Goal: Task Accomplishment & Management: Manage account settings

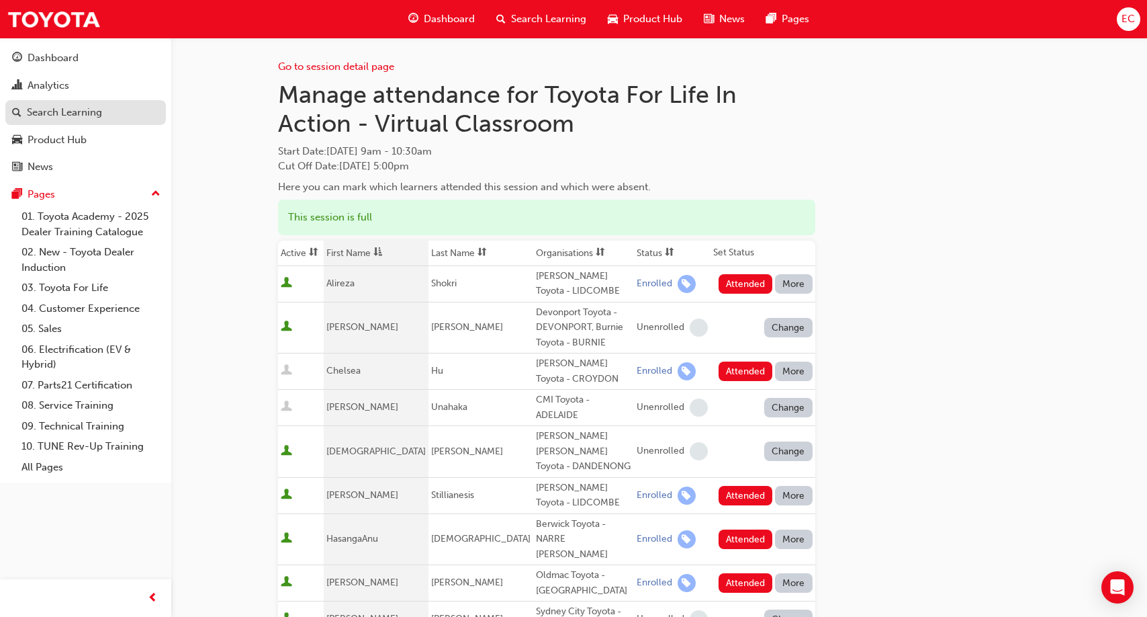
click at [87, 122] on link "Search Learning" at bounding box center [85, 112] width 161 height 25
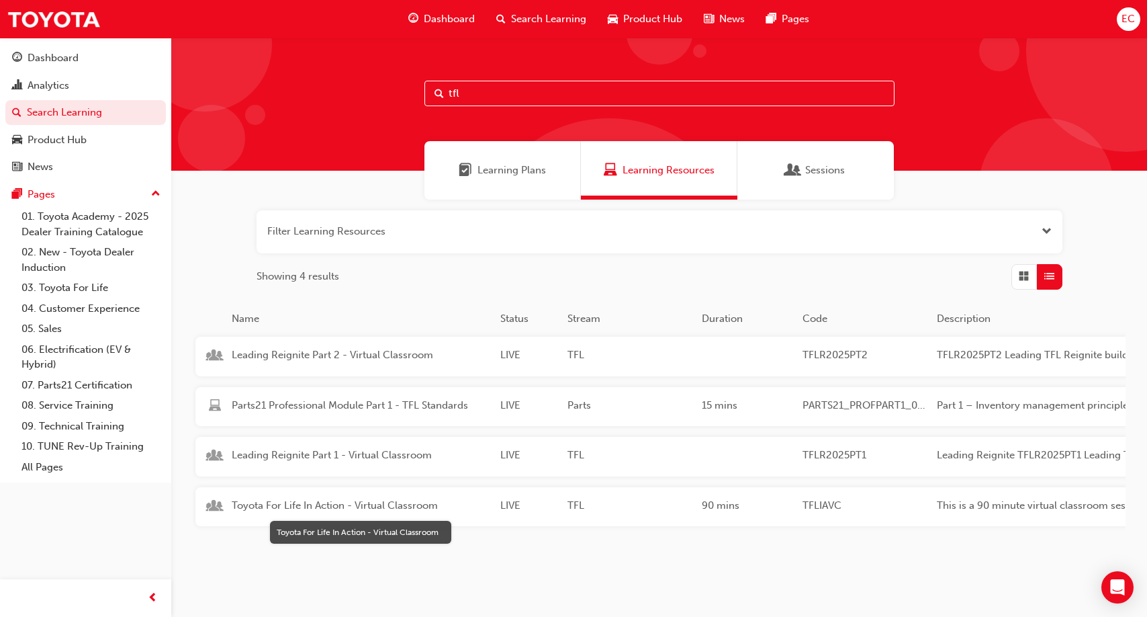
click at [316, 506] on span "Toyota For Life In Action - Virtual Classroom" at bounding box center [361, 505] width 258 height 15
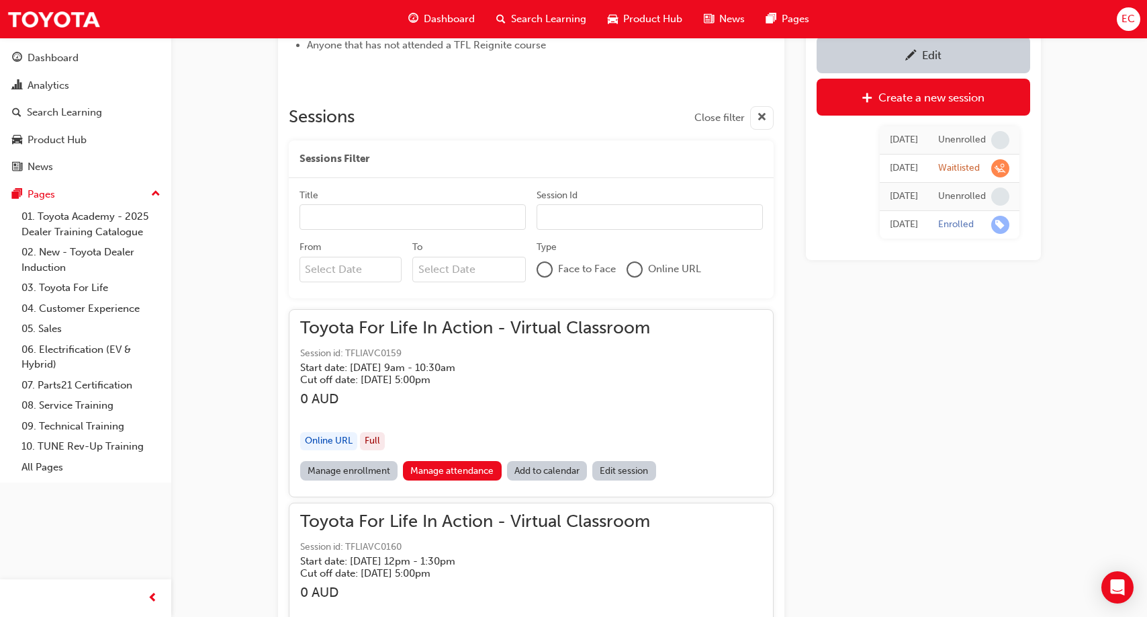
scroll to position [575, 0]
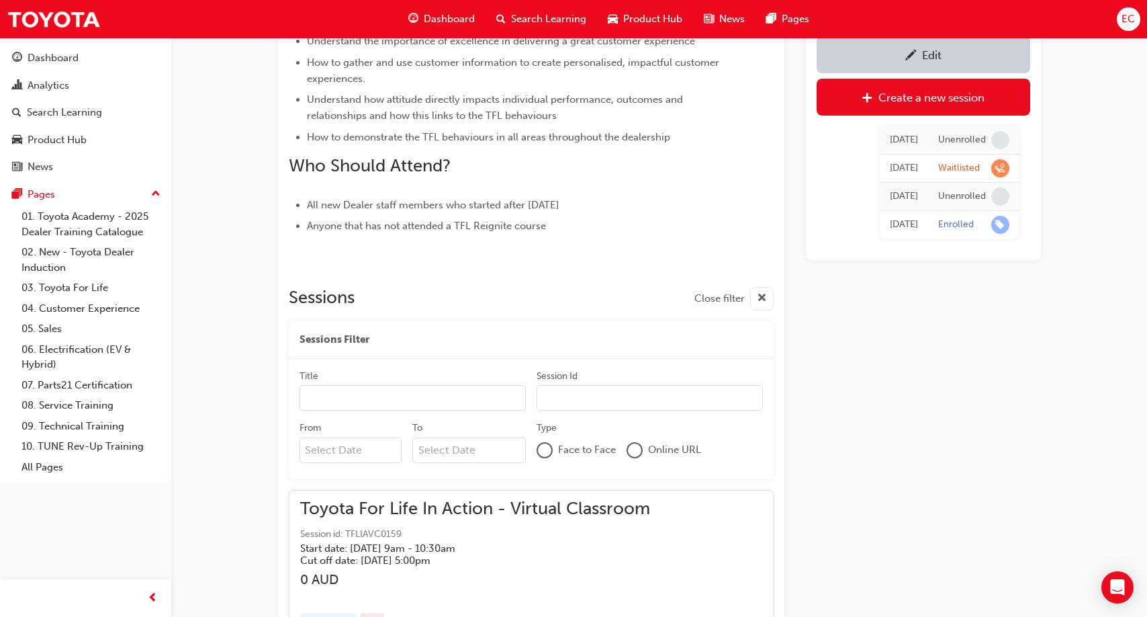
click at [357, 449] on input "From" at bounding box center [351, 450] width 103 height 26
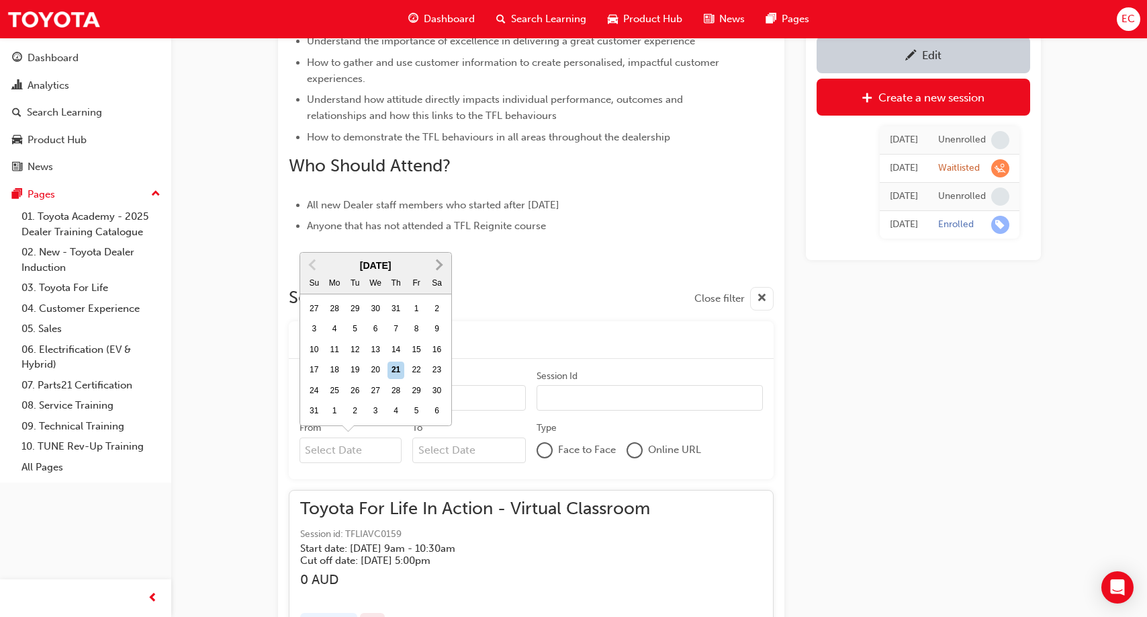
click at [443, 264] on button "Next Month" at bounding box center [438, 264] width 21 height 21
click at [443, 264] on div at bounding box center [531, 260] width 485 height 11
click at [336, 452] on input "From Previous Month Next Month [DATE] Su Mo Tu We Th Fr Sa 27 28 29 30 31 1 2 3…" at bounding box center [351, 450] width 103 height 26
click at [441, 269] on button "Next Month" at bounding box center [438, 264] width 21 height 21
click at [438, 287] on span "Next Month" at bounding box center [438, 284] width 0 height 15
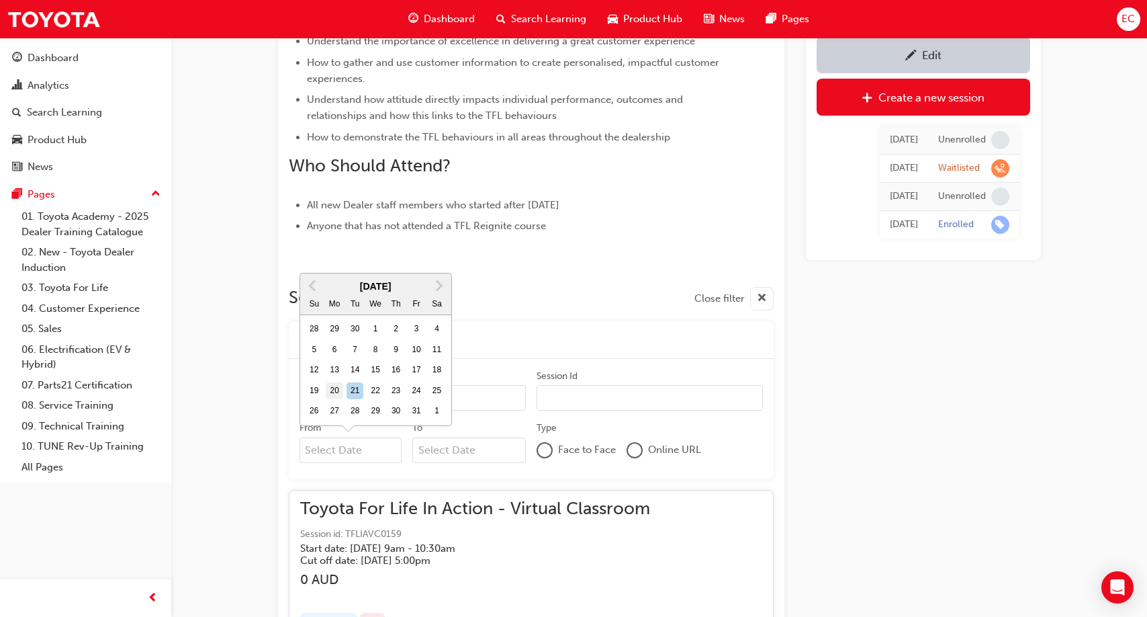
click at [338, 386] on div "20" at bounding box center [334, 390] width 17 height 17
click at [338, 437] on input "From [DATE] Previous Month Next Month [DATE] Su Mo Tu We Th Fr Sa 28 29 30 1 2 …" at bounding box center [351, 450] width 103 height 26
type input "[DATE]"
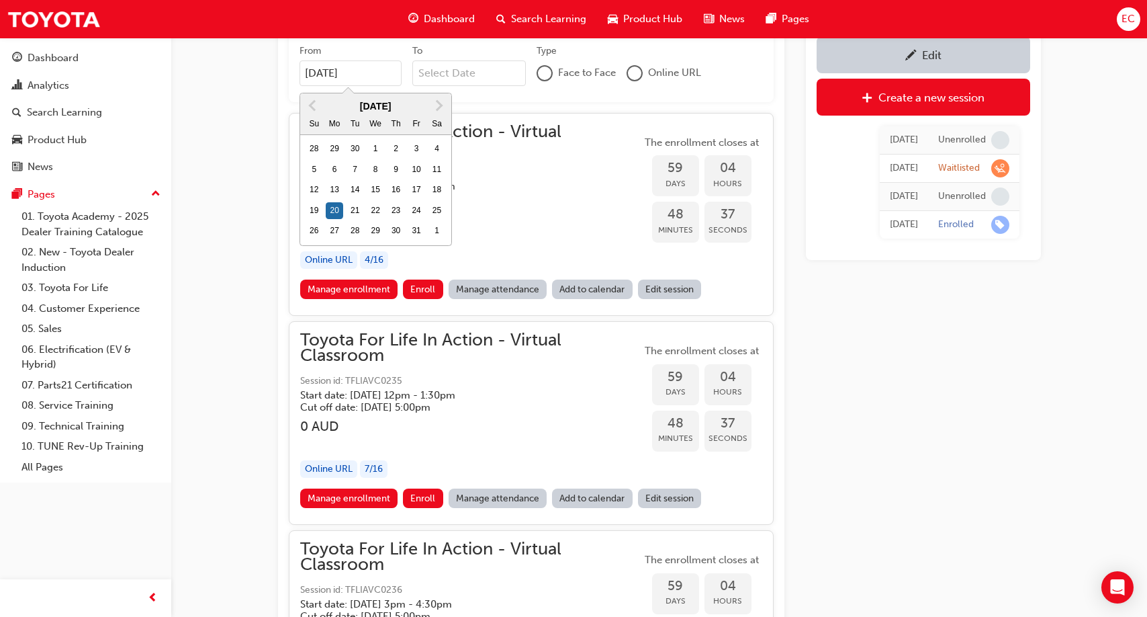
scroll to position [953, 0]
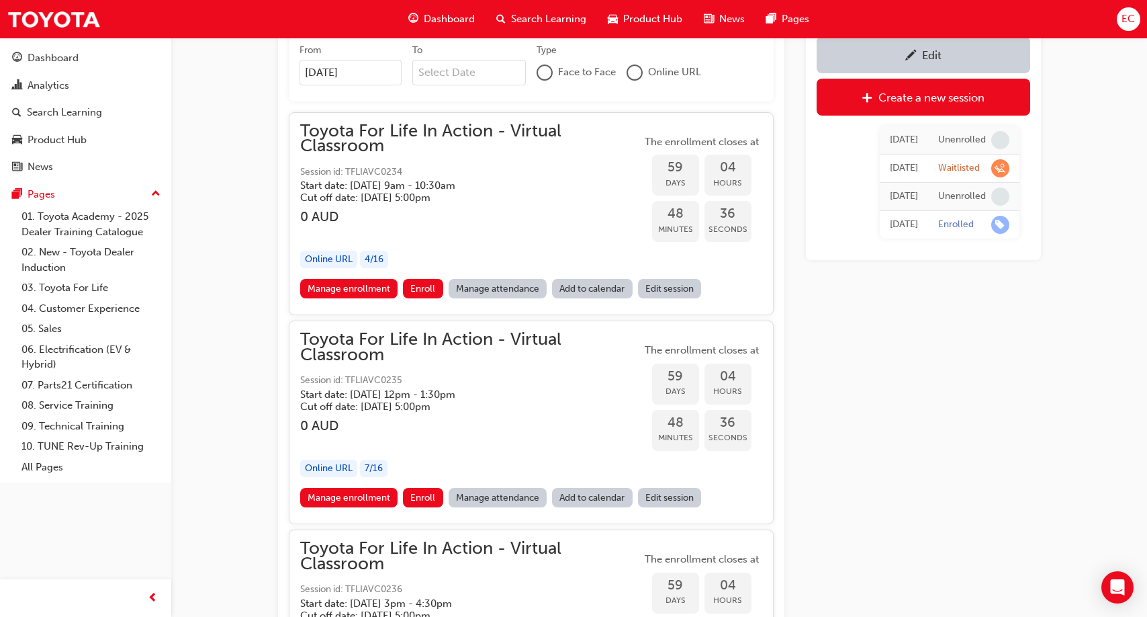
click at [484, 494] on link "Manage attendance" at bounding box center [498, 497] width 99 height 19
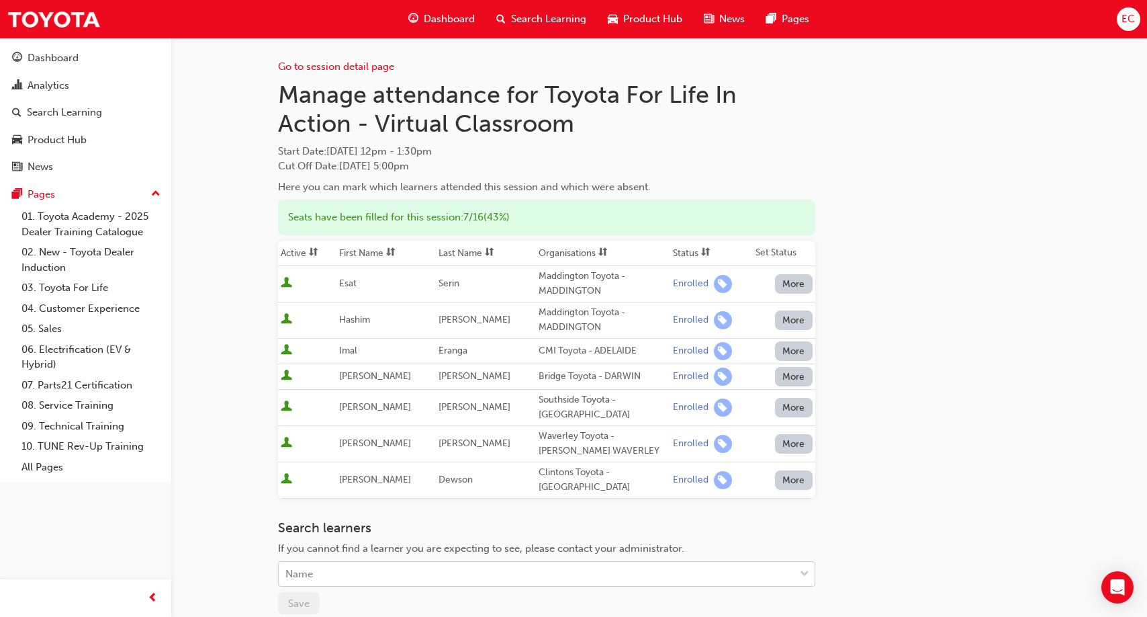
scroll to position [12, 0]
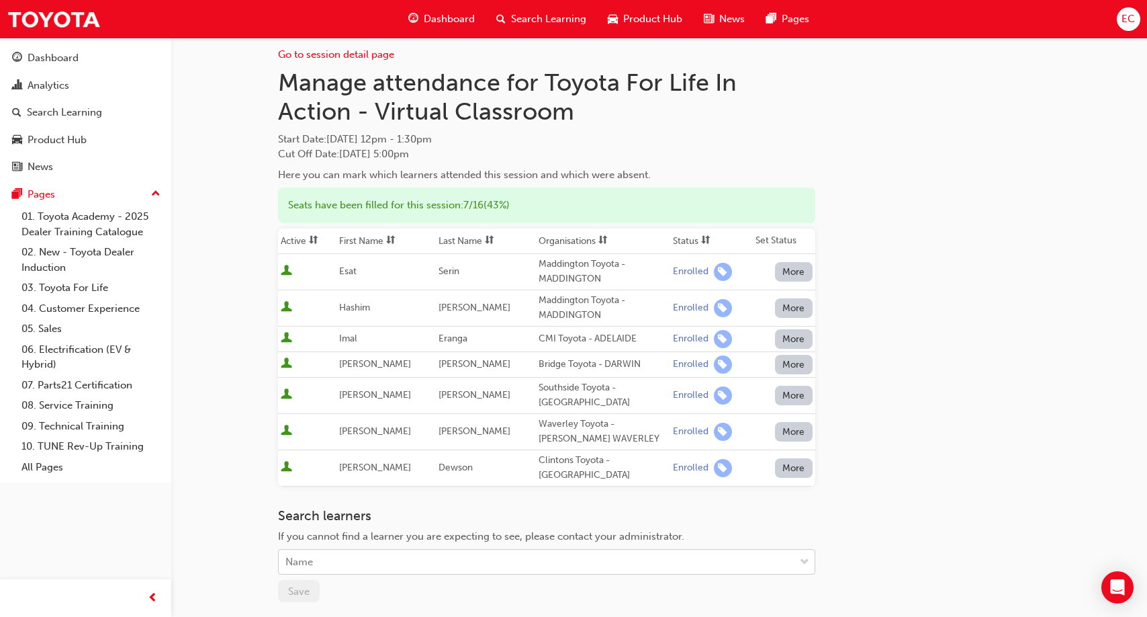
click at [373, 570] on div "Name" at bounding box center [537, 562] width 516 height 24
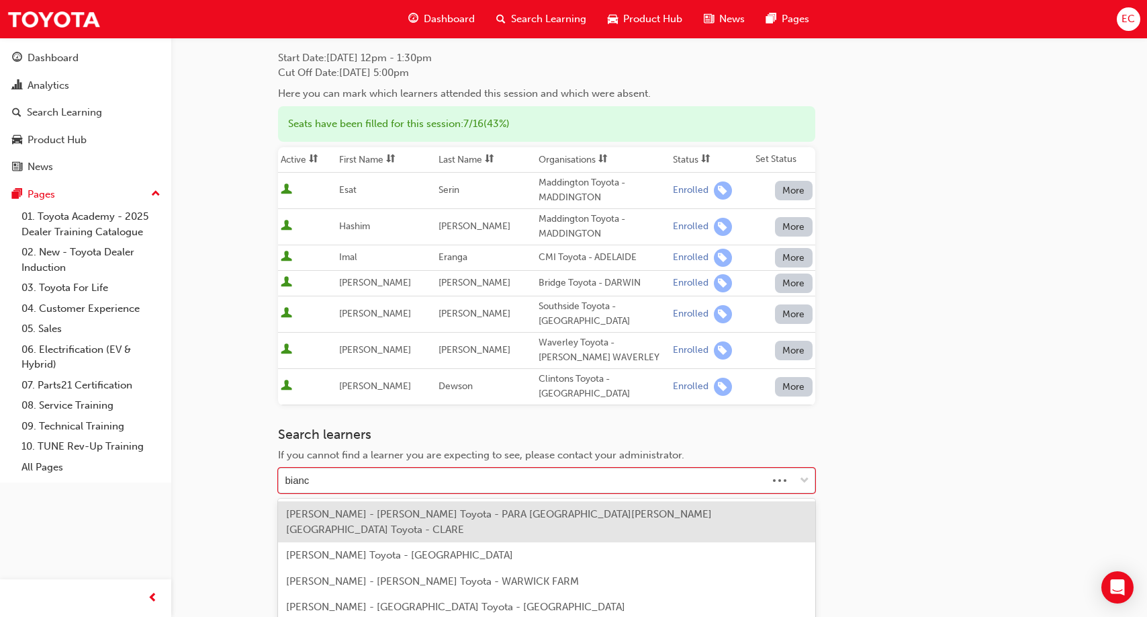
type input "bianca"
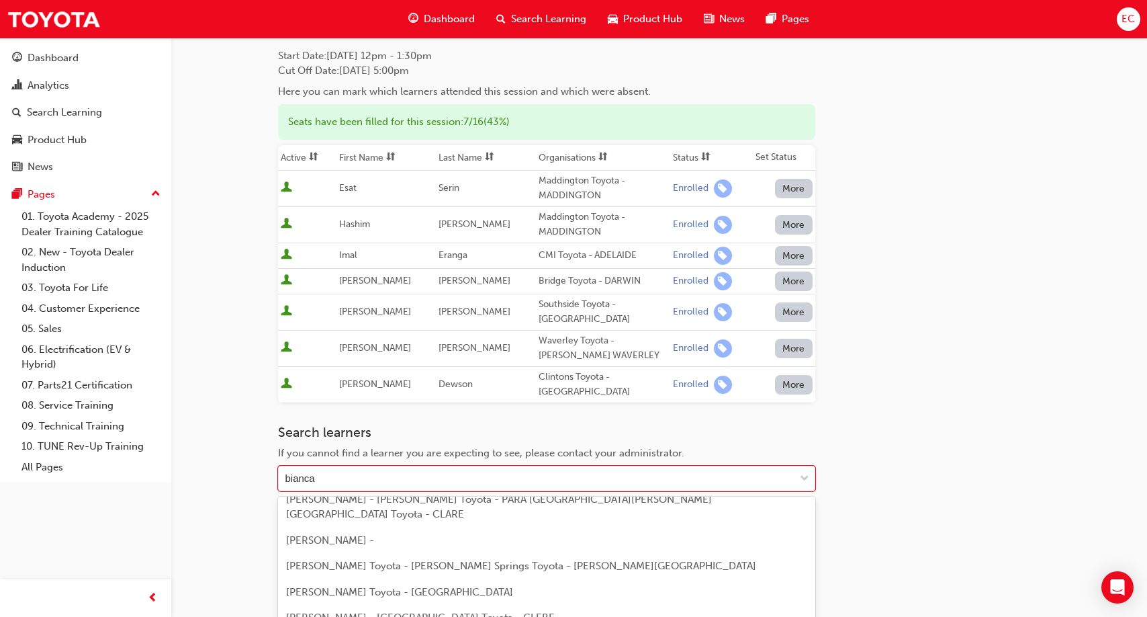
scroll to position [192, 0]
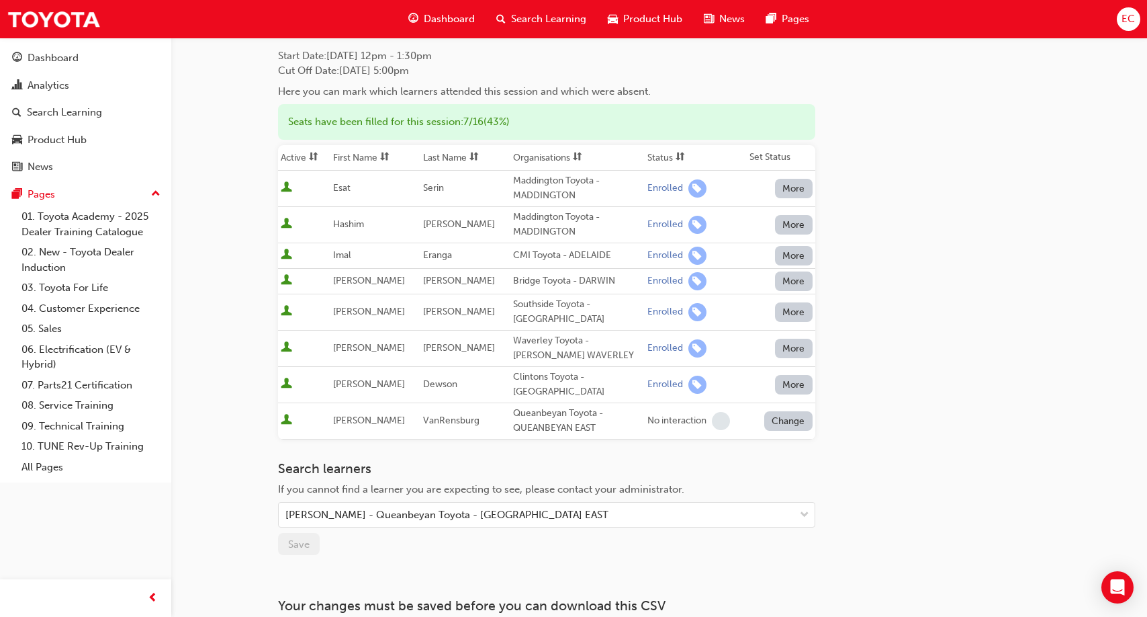
click at [789, 424] on button "Change" at bounding box center [788, 420] width 48 height 19
click at [787, 448] on div "Enrolled" at bounding box center [772, 452] width 39 height 15
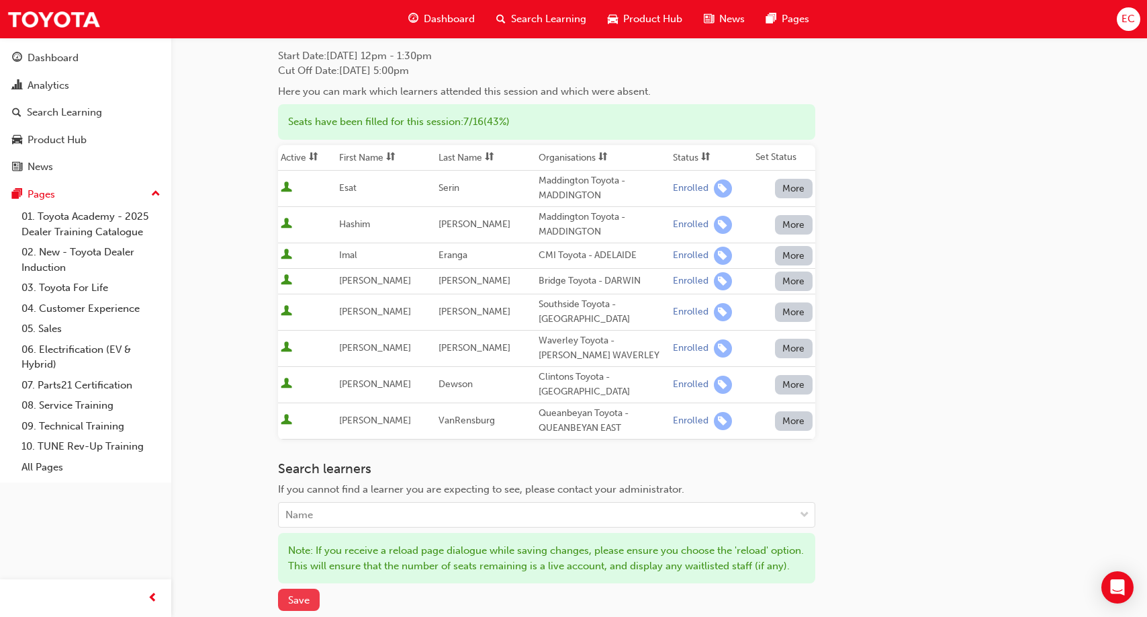
click at [309, 608] on button "Save" at bounding box center [299, 599] width 42 height 22
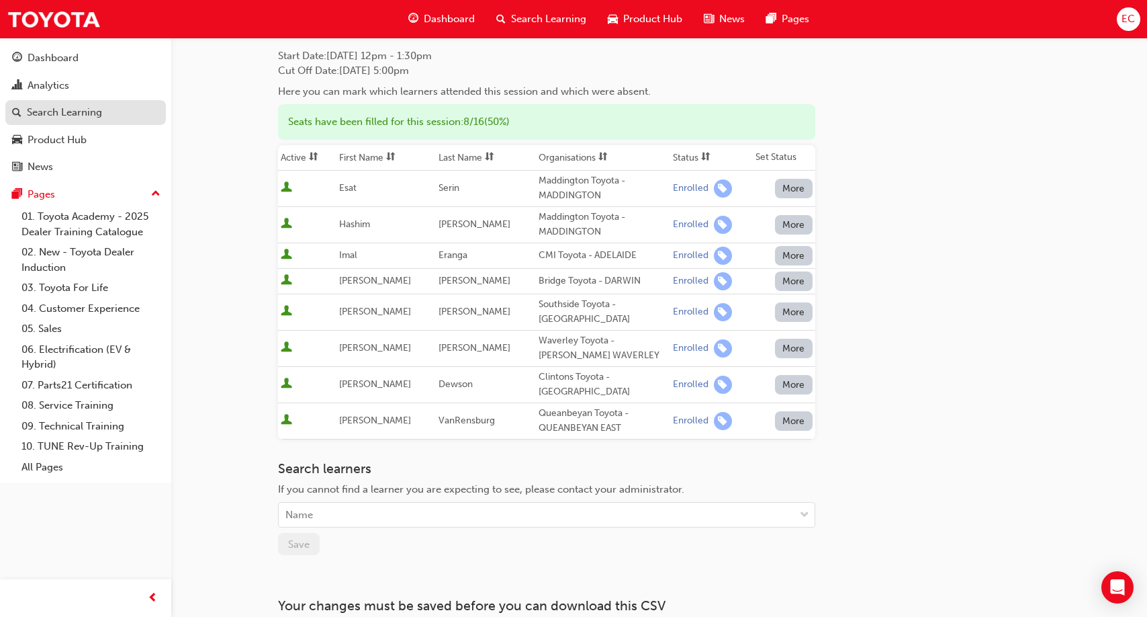
click at [113, 111] on div "Search Learning" at bounding box center [85, 112] width 147 height 17
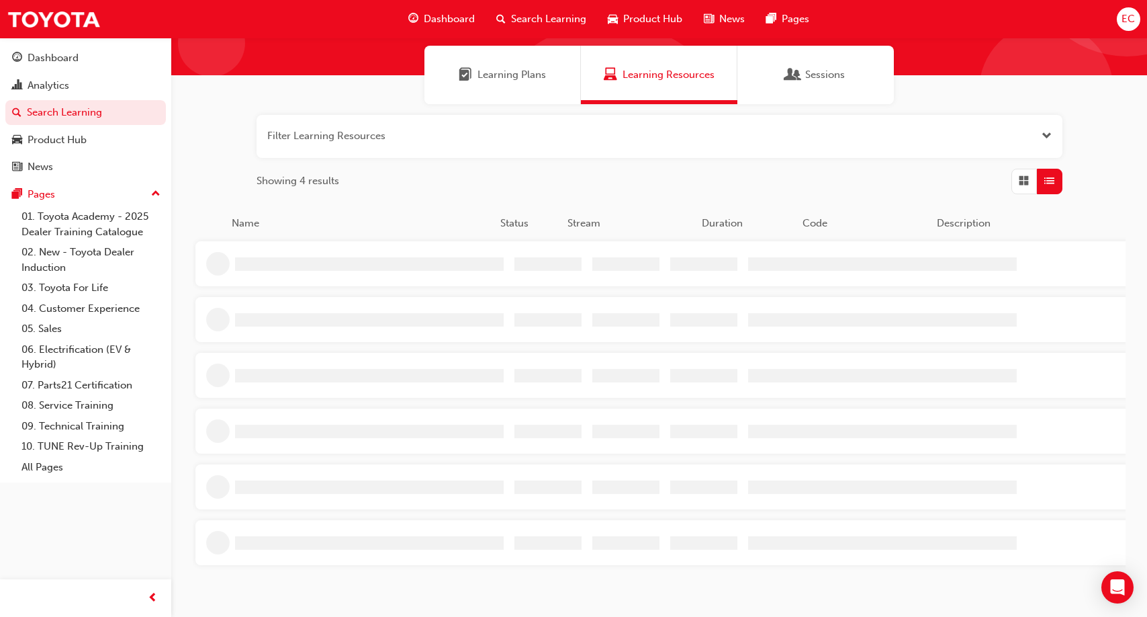
scroll to position [29, 0]
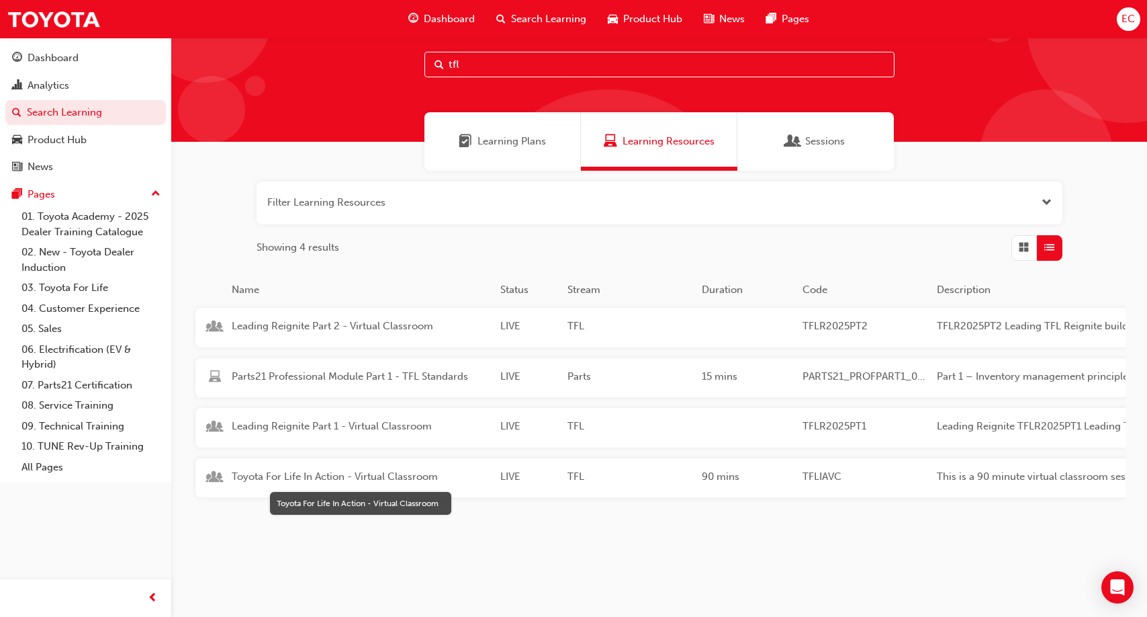
click at [298, 476] on span "Toyota For Life In Action - Virtual Classroom" at bounding box center [361, 476] width 258 height 15
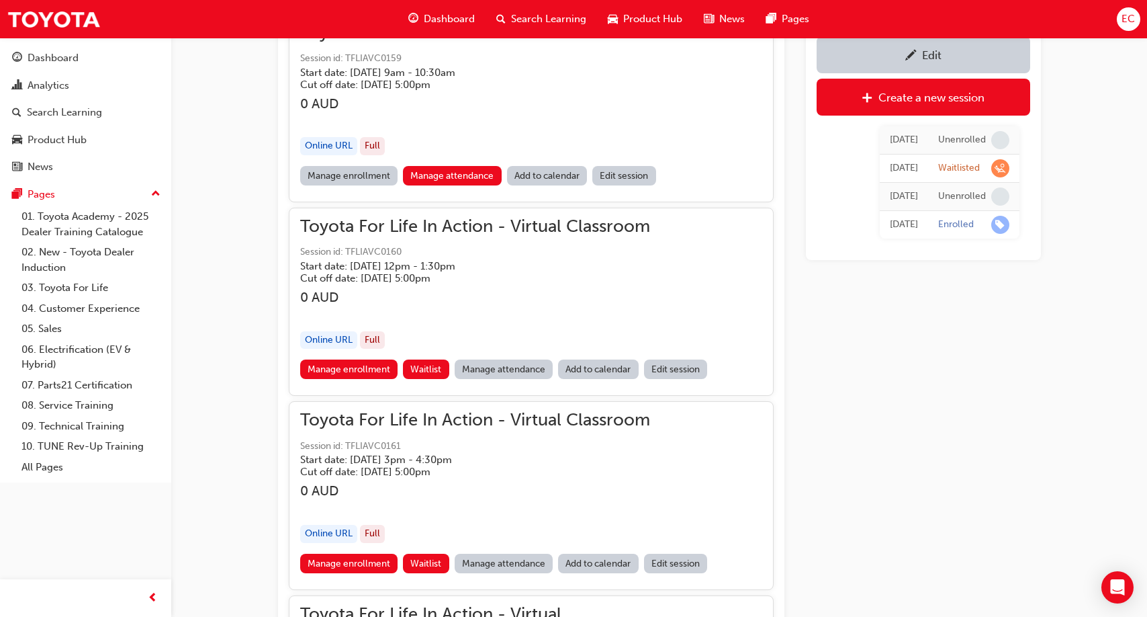
scroll to position [1064, 0]
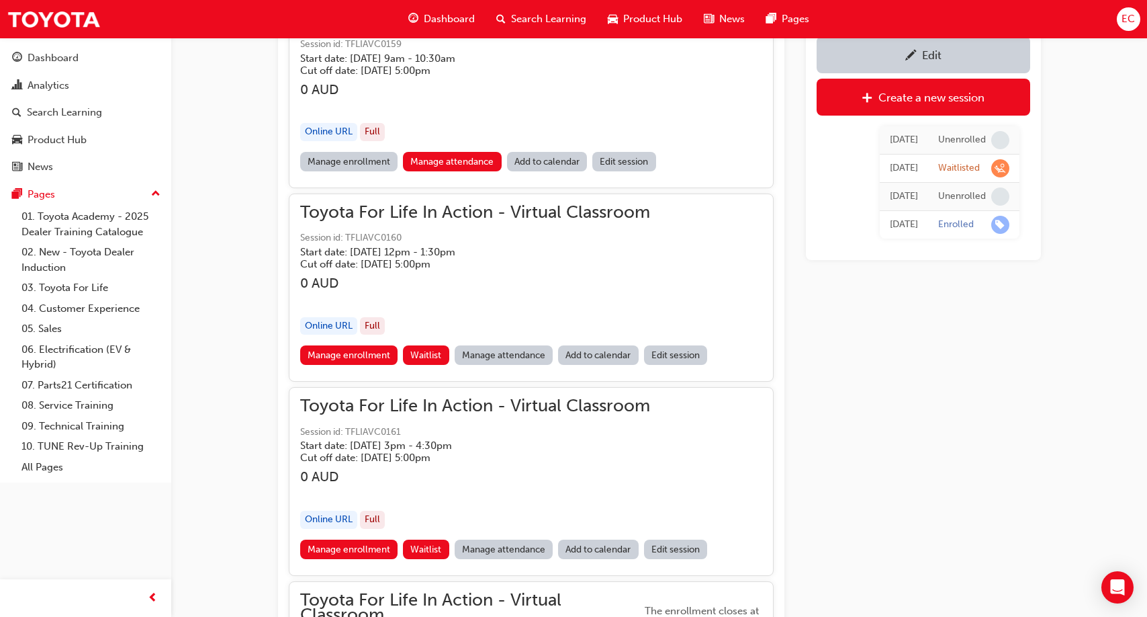
click at [499, 359] on link "Manage attendance" at bounding box center [504, 354] width 99 height 19
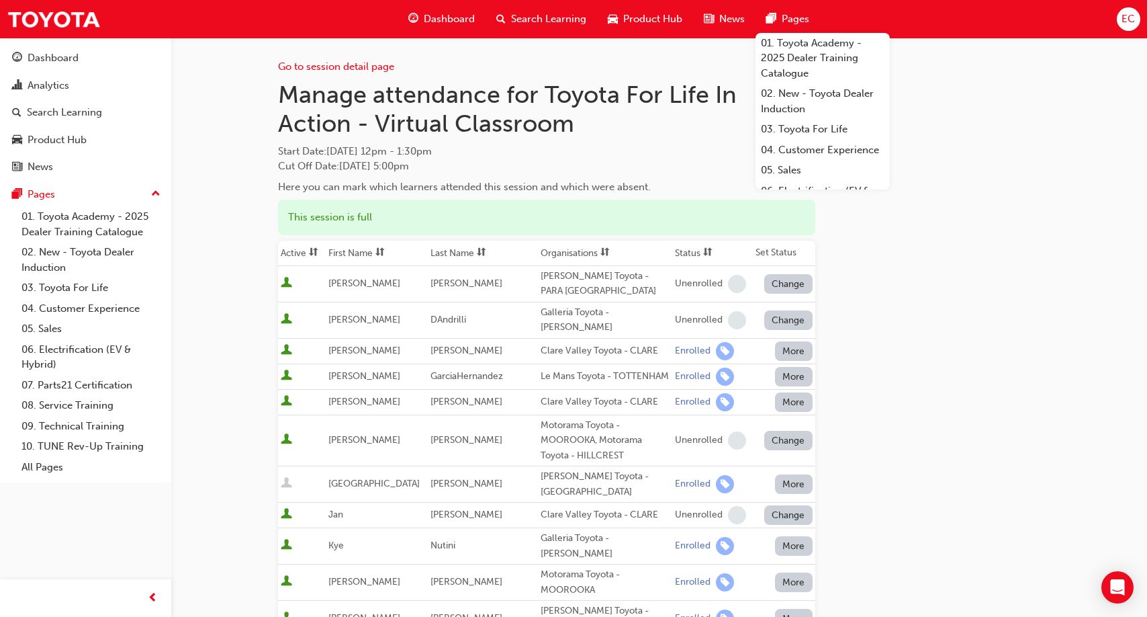
click at [373, 251] on th "First Name" at bounding box center [377, 253] width 102 height 26
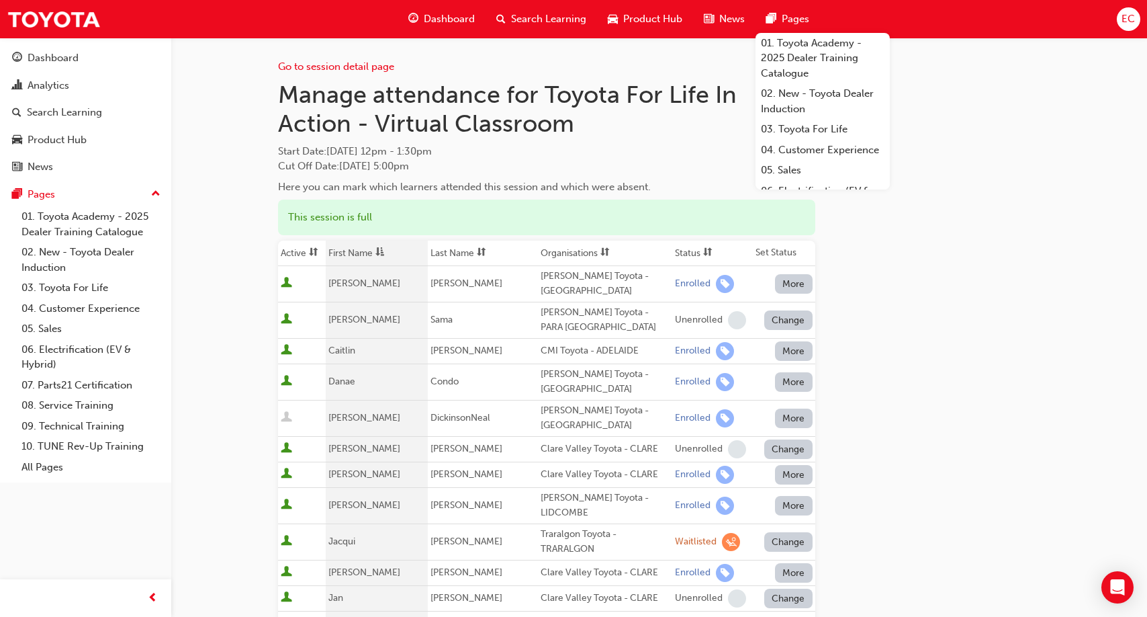
click at [373, 251] on th "First Name" at bounding box center [377, 253] width 102 height 26
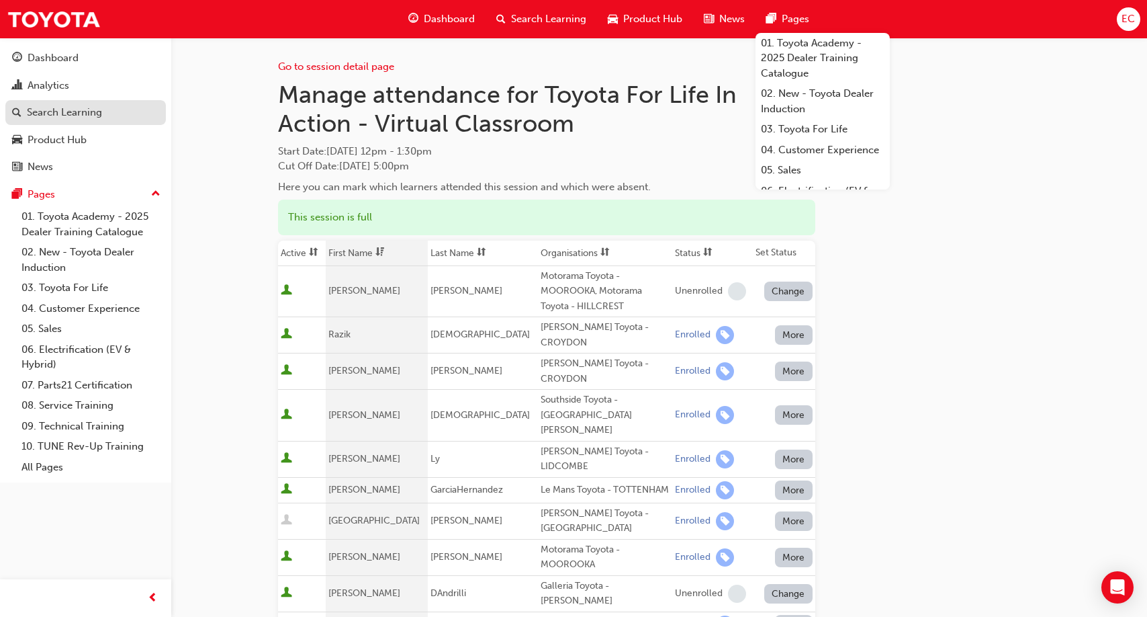
click at [66, 116] on div "Search Learning" at bounding box center [64, 112] width 75 height 15
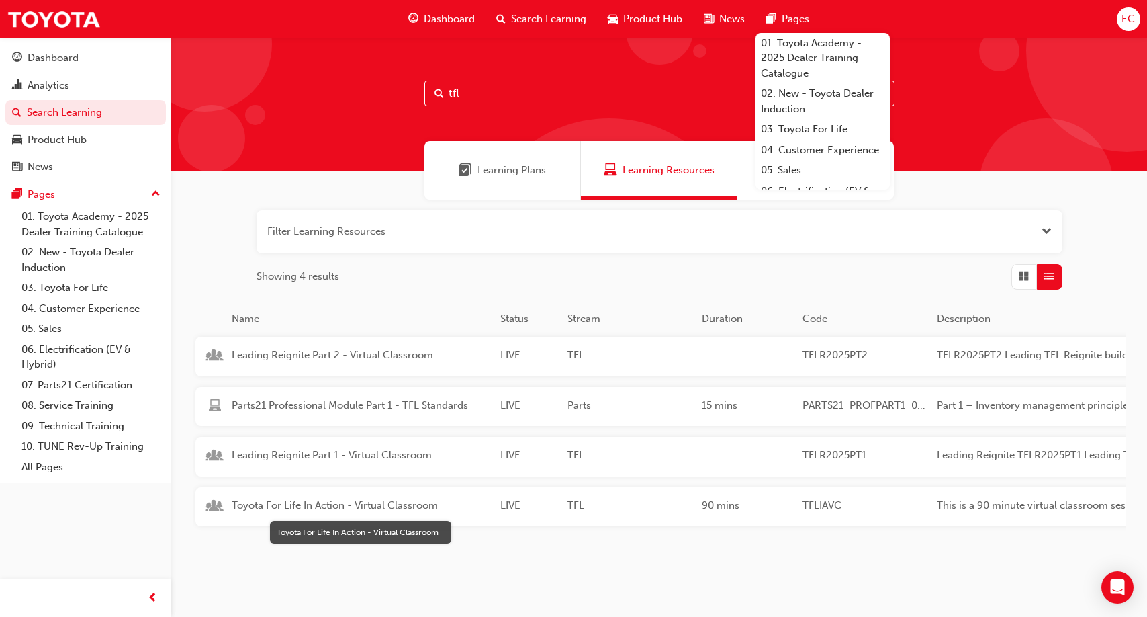
click at [333, 505] on span "Toyota For Life In Action - Virtual Classroom" at bounding box center [361, 505] width 258 height 15
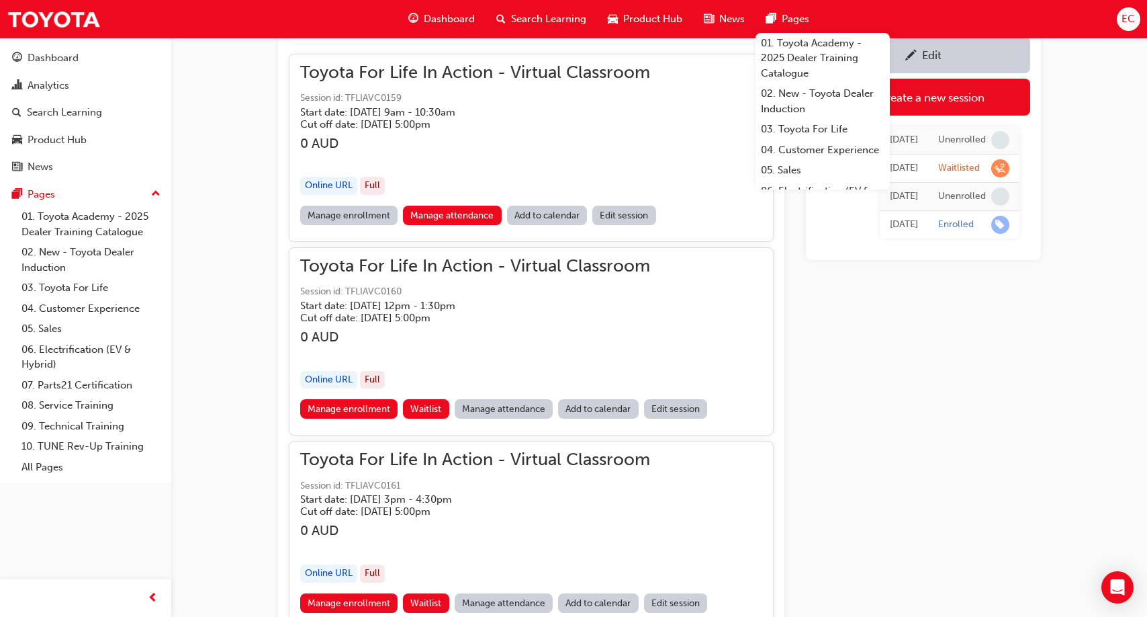
scroll to position [999, 0]
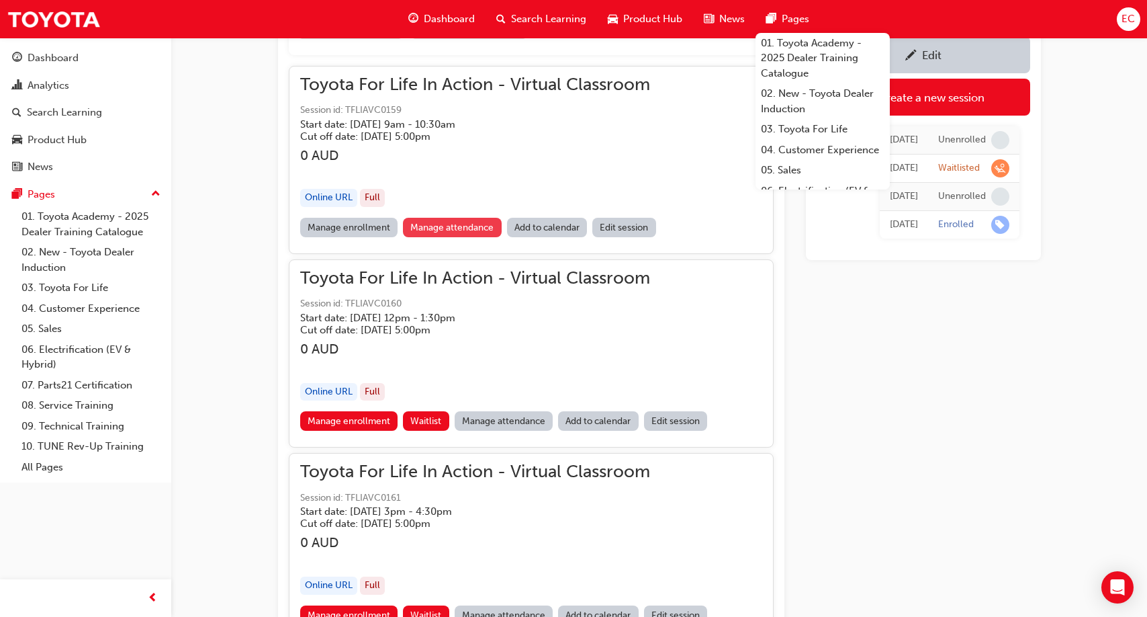
click at [451, 227] on link "Manage attendance" at bounding box center [452, 227] width 99 height 19
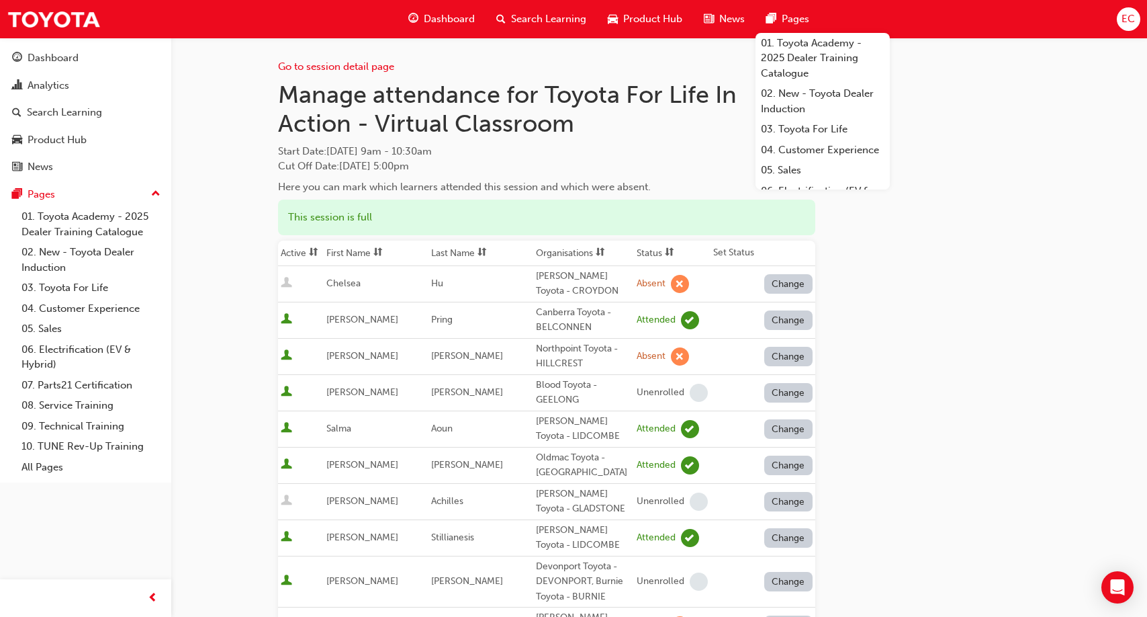
click at [358, 252] on th "First Name" at bounding box center [376, 253] width 105 height 26
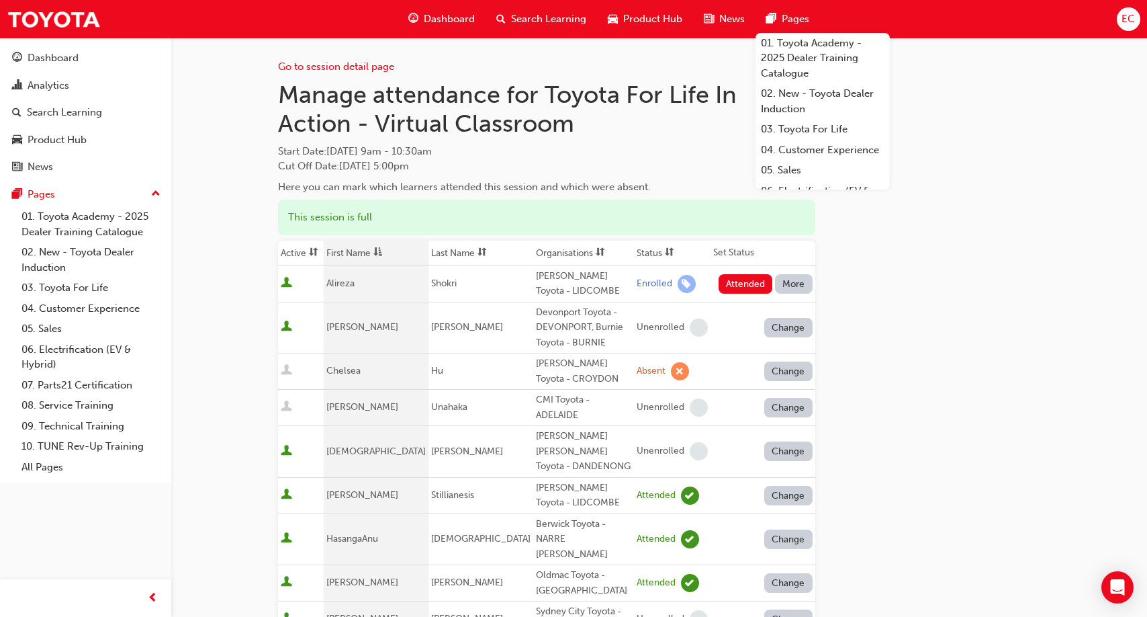
scroll to position [15, 0]
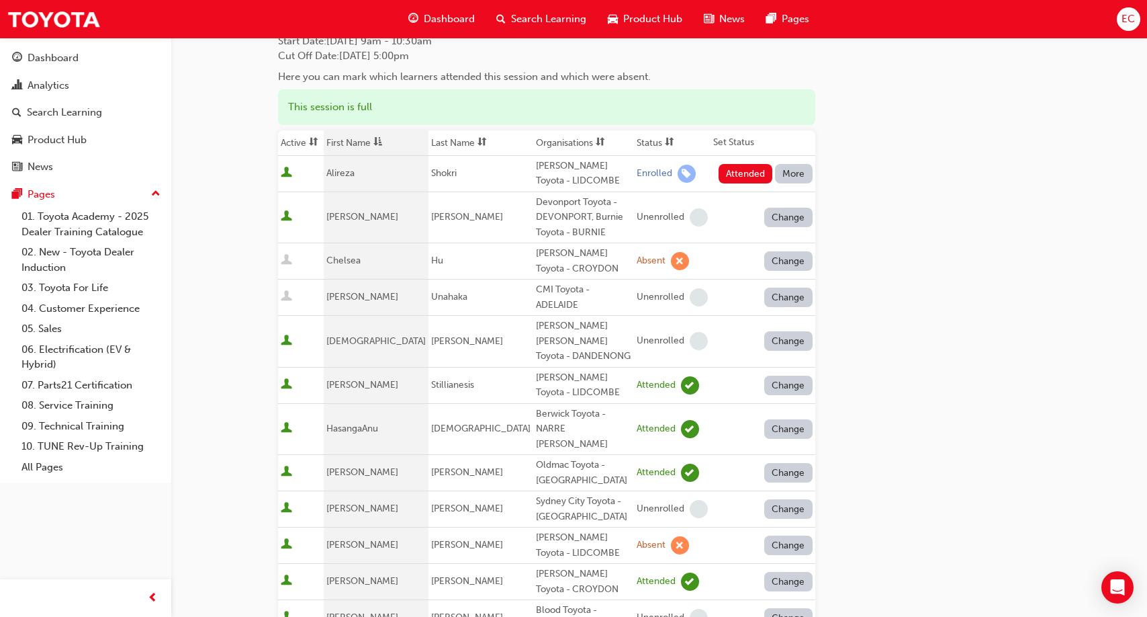
scroll to position [19, 0]
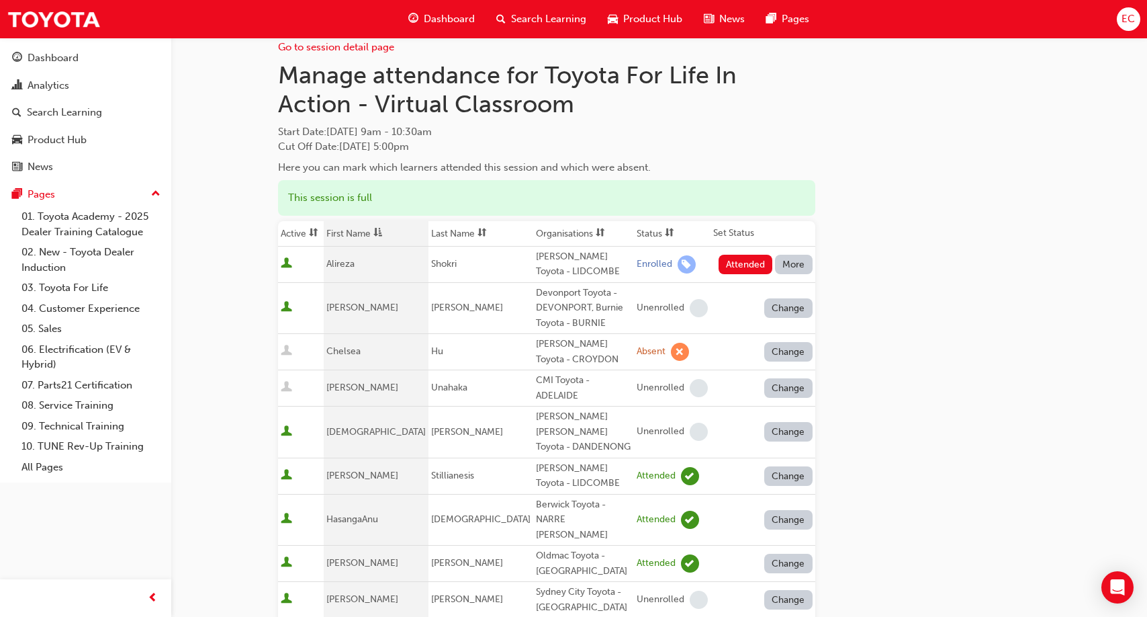
click at [793, 267] on button "More" at bounding box center [794, 264] width 38 height 19
click at [796, 298] on div "Absent" at bounding box center [793, 296] width 71 height 15
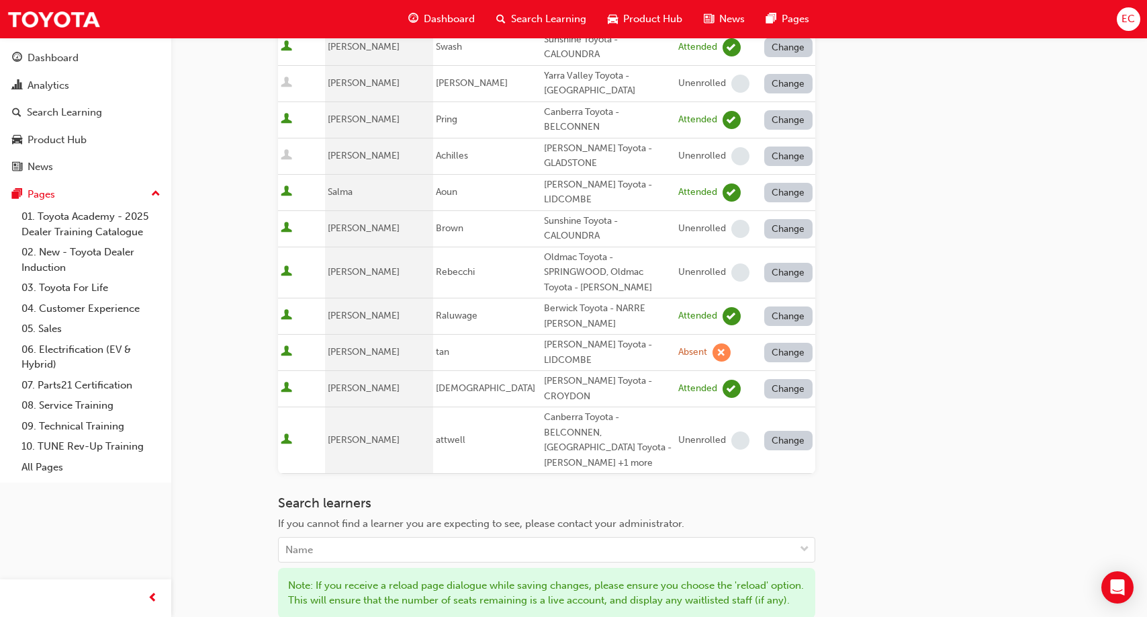
scroll to position [966, 0]
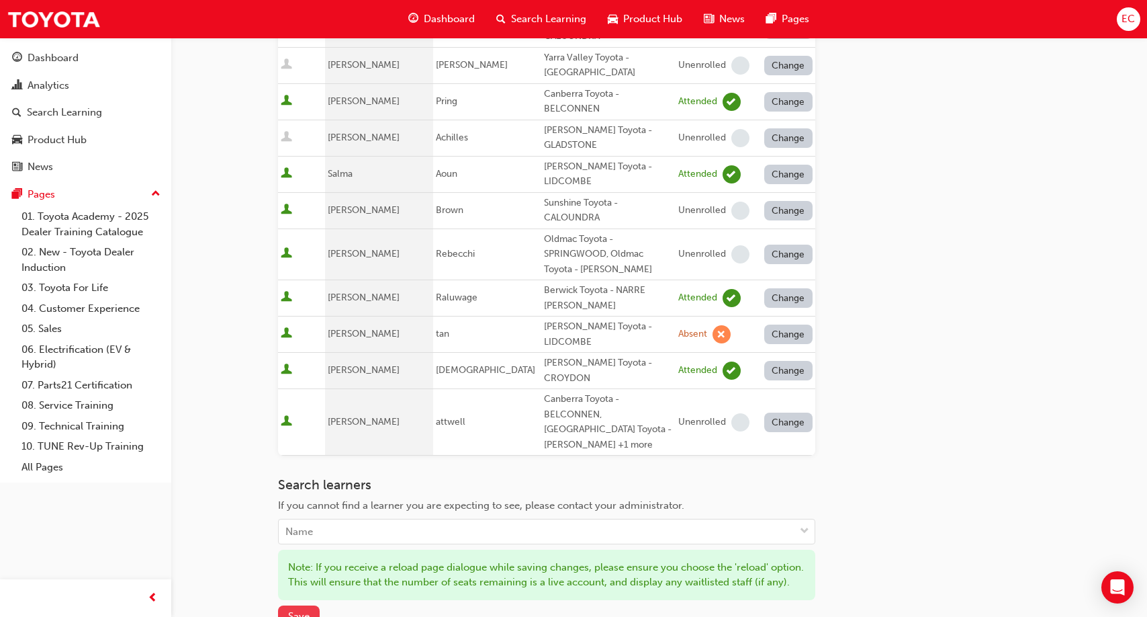
click at [303, 610] on span "Save" at bounding box center [298, 616] width 21 height 12
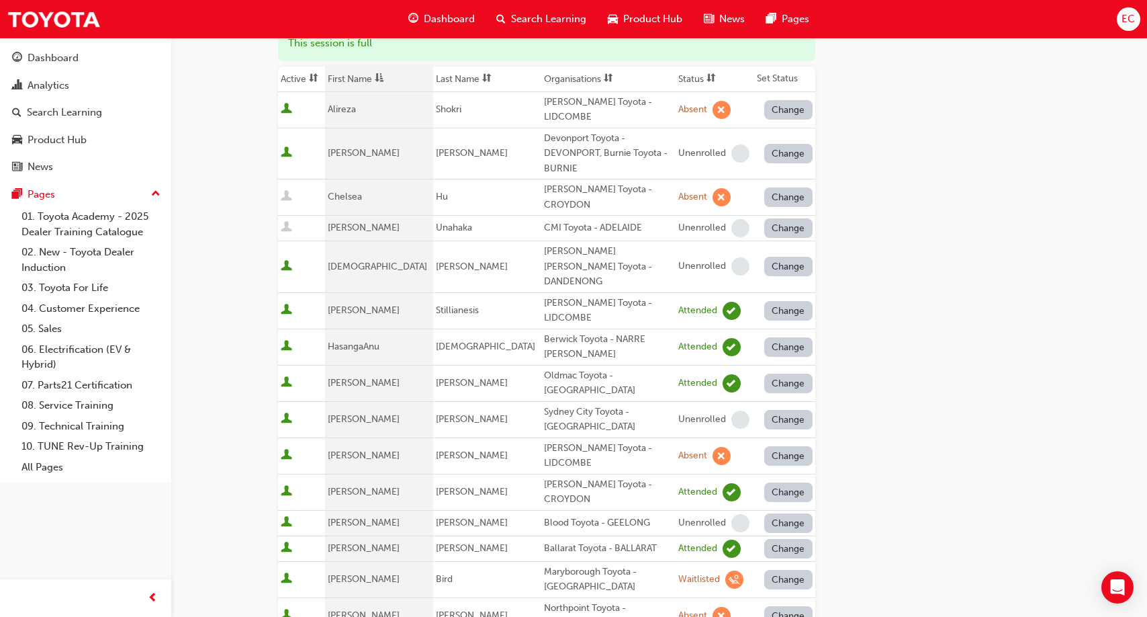
scroll to position [20, 0]
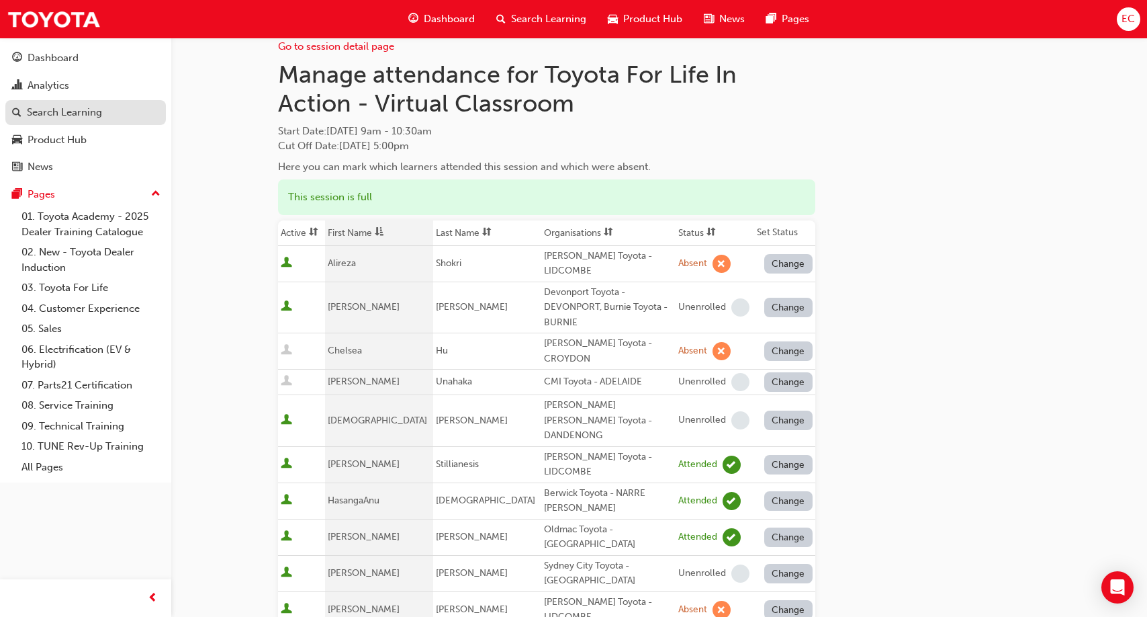
click at [111, 113] on div "Search Learning" at bounding box center [85, 112] width 147 height 17
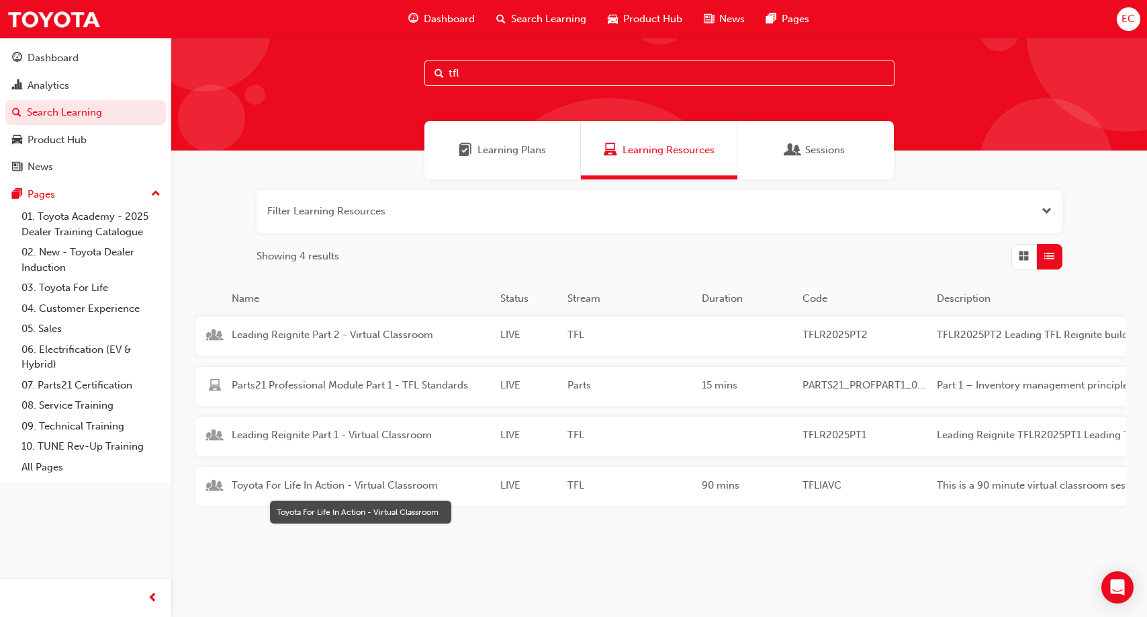
click at [367, 490] on span "Toyota For Life In Action - Virtual Classroom" at bounding box center [361, 484] width 258 height 15
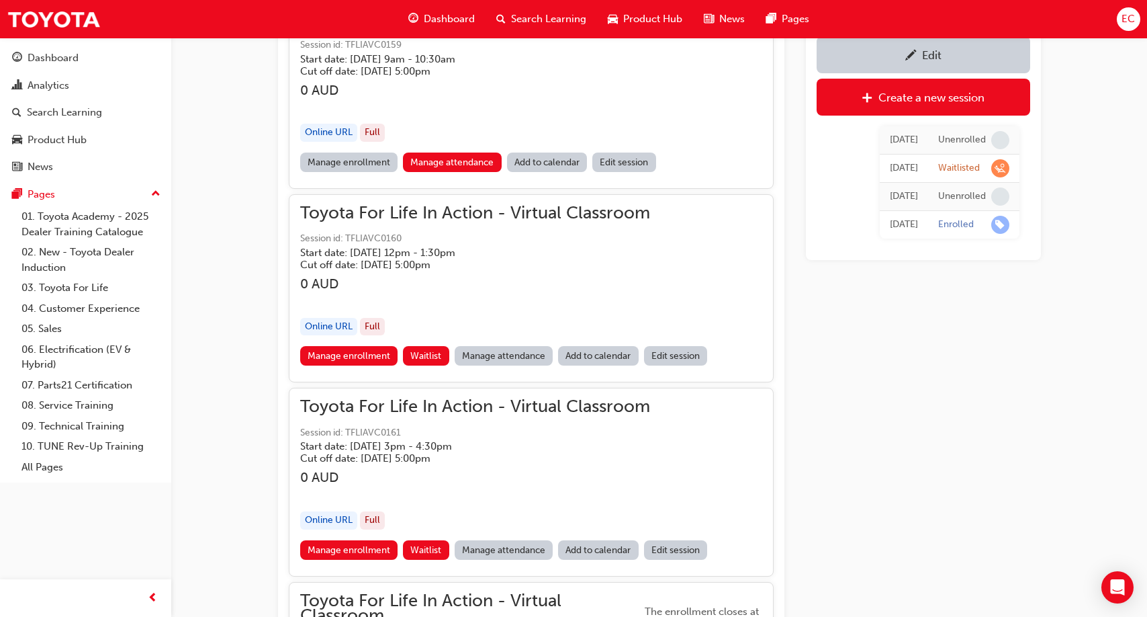
scroll to position [1064, 0]
click at [504, 346] on link "Manage attendance" at bounding box center [504, 354] width 99 height 19
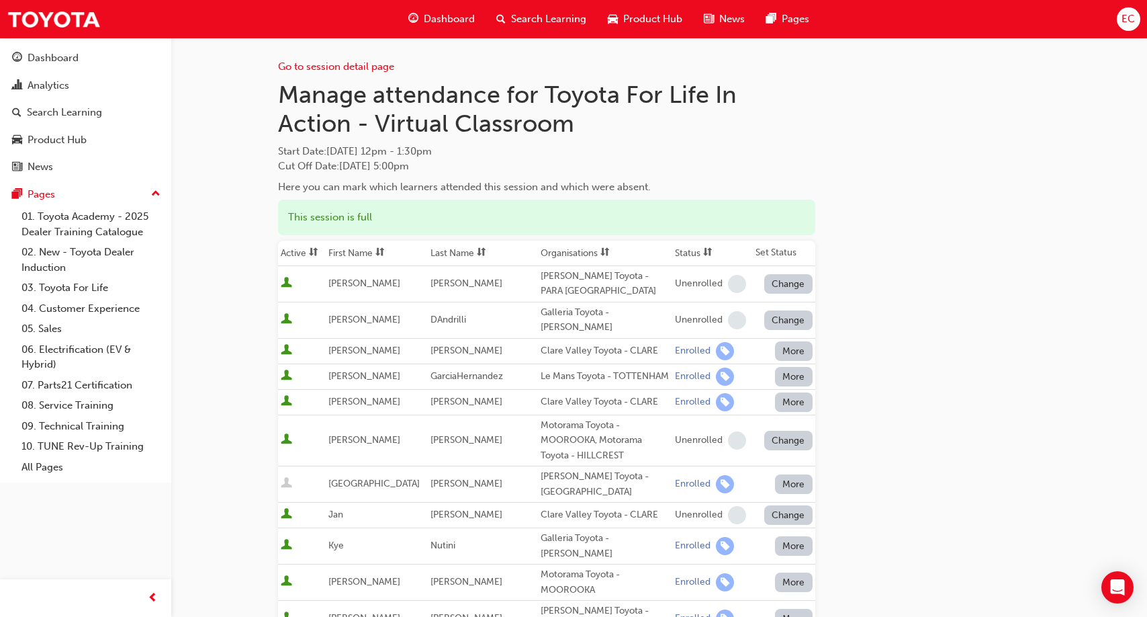
click at [354, 255] on th "First Name" at bounding box center [377, 253] width 102 height 26
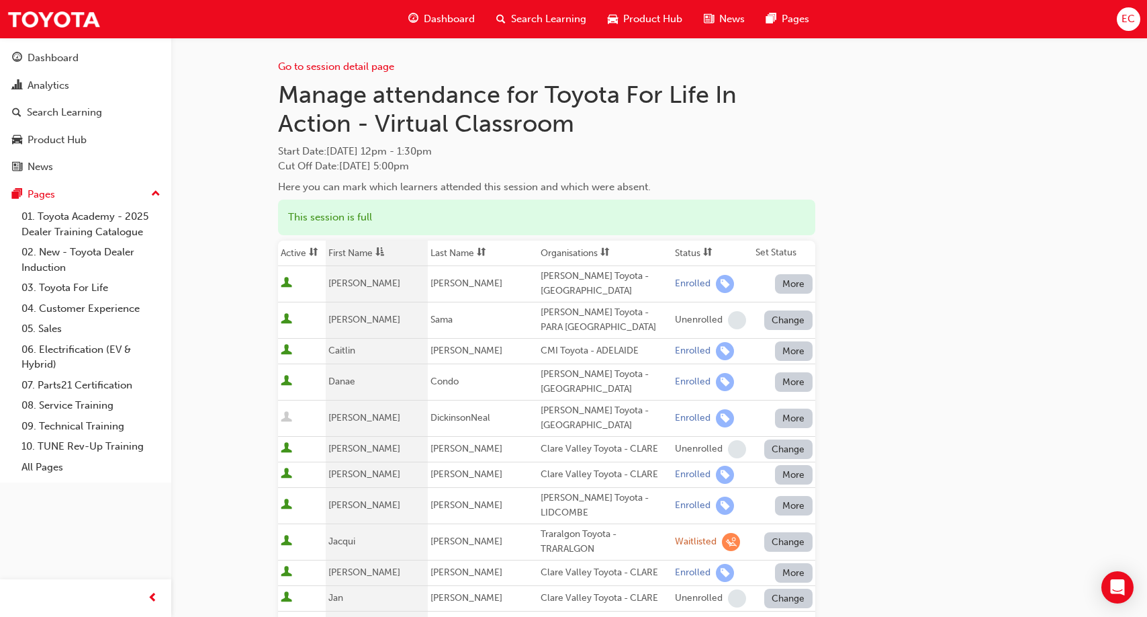
click at [360, 249] on th "First Name" at bounding box center [377, 253] width 102 height 26
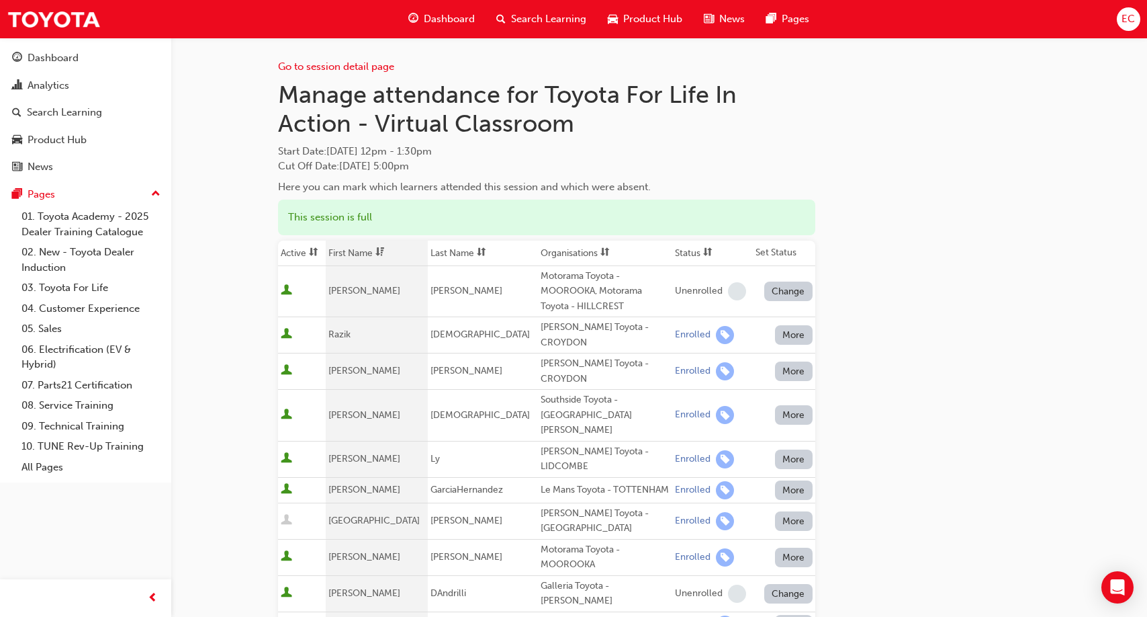
click at [360, 249] on th "First Name" at bounding box center [377, 253] width 102 height 26
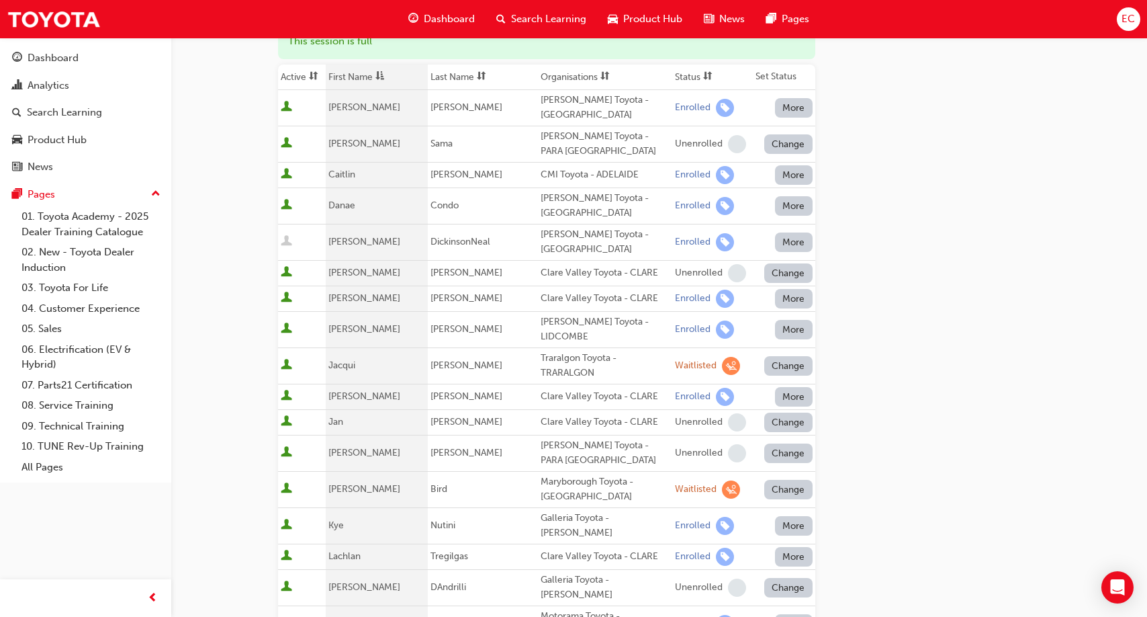
scroll to position [171, 0]
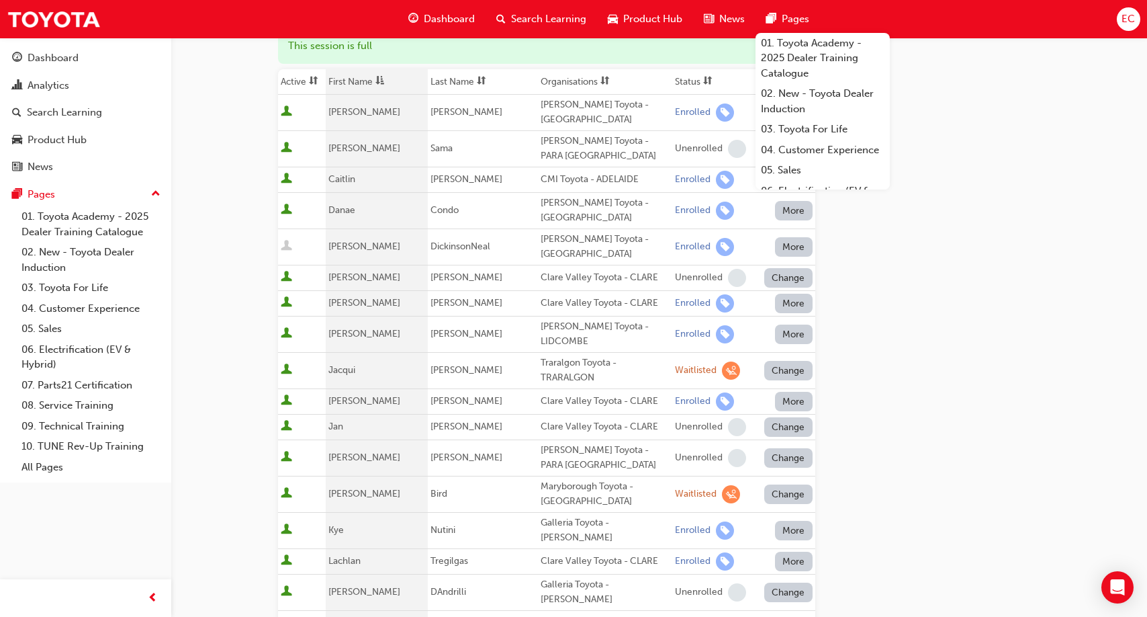
click at [541, 213] on div "[PERSON_NAME] Toyota - [GEOGRAPHIC_DATA]" at bounding box center [605, 210] width 129 height 30
copy div "[PERSON_NAME] Toyota - [GEOGRAPHIC_DATA]"
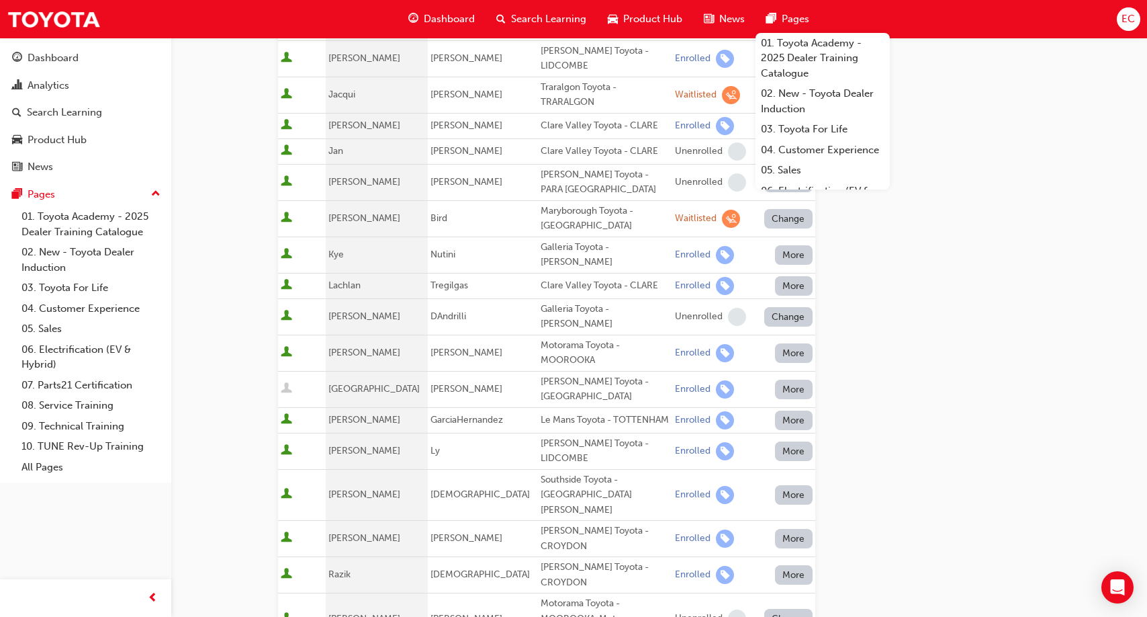
scroll to position [440, 0]
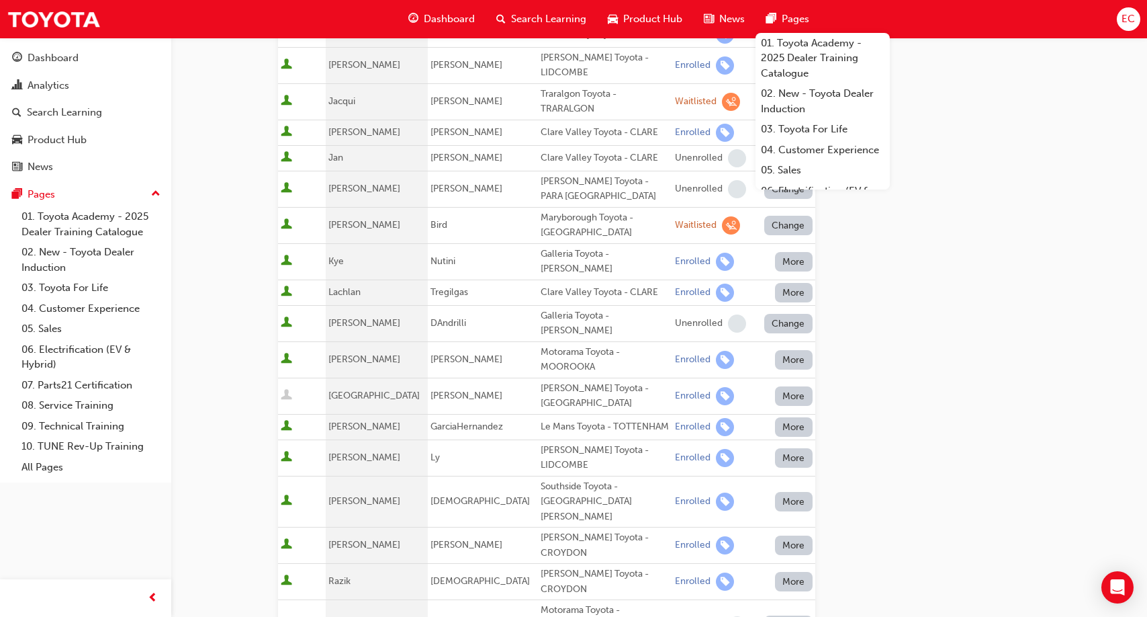
click at [549, 310] on div "Galleria Toyota - [PERSON_NAME]" at bounding box center [605, 323] width 129 height 30
copy div "Galleria Toyota - [PERSON_NAME]"
click at [435, 353] on span "[PERSON_NAME]" at bounding box center [466, 358] width 72 height 11
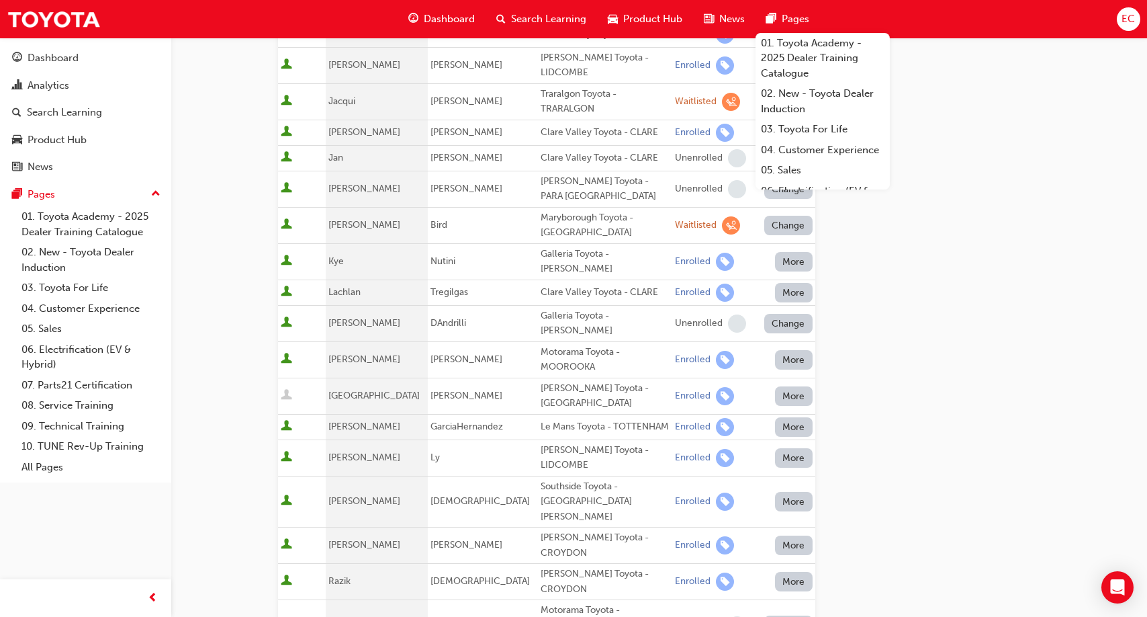
click at [541, 345] on div "Motorama Toyota - MOOROOKA" at bounding box center [605, 360] width 129 height 30
copy div "Motorama Toyota - MOOROOKA"
click at [557, 285] on div "Clare Valley Toyota - CLARE" at bounding box center [605, 292] width 129 height 15
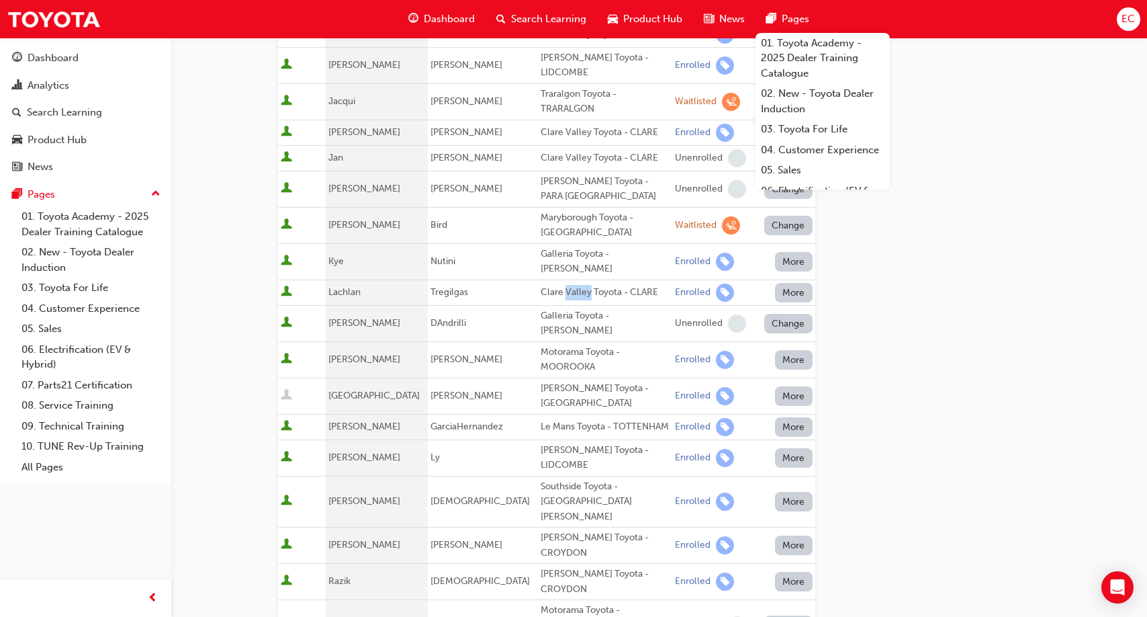
click at [557, 285] on div "Clare Valley Toyota - CLARE" at bounding box center [605, 292] width 129 height 15
copy div "Clare Valley Toyota - CLARE"
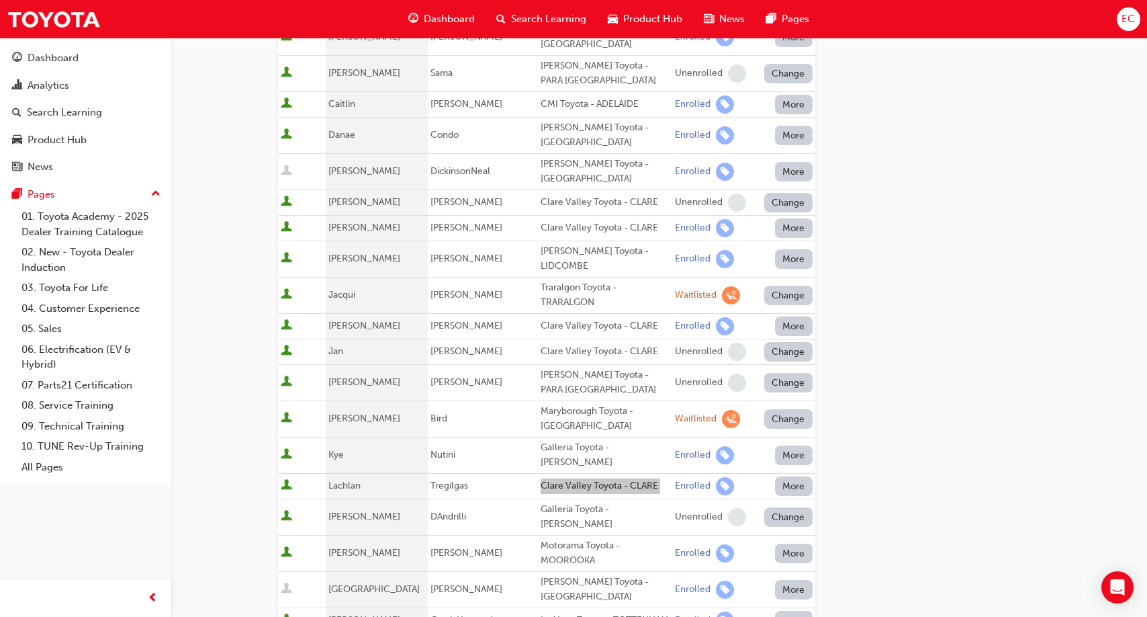
scroll to position [225, 0]
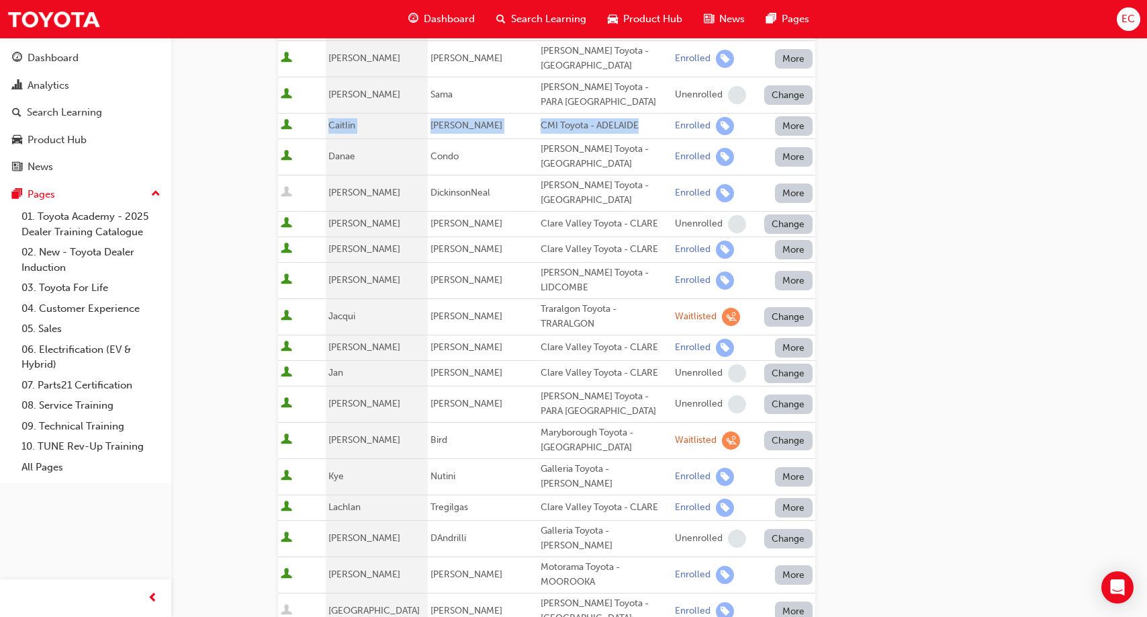
drag, startPoint x: 337, startPoint y: 125, endPoint x: 620, endPoint y: 130, distance: 282.8
click at [620, 130] on tr "[PERSON_NAME] CMI Toyota - ADELAIDE Enrolled More" at bounding box center [546, 126] width 537 height 26
copy tr "[PERSON_NAME] CMI Toyota - ADELAIDE"
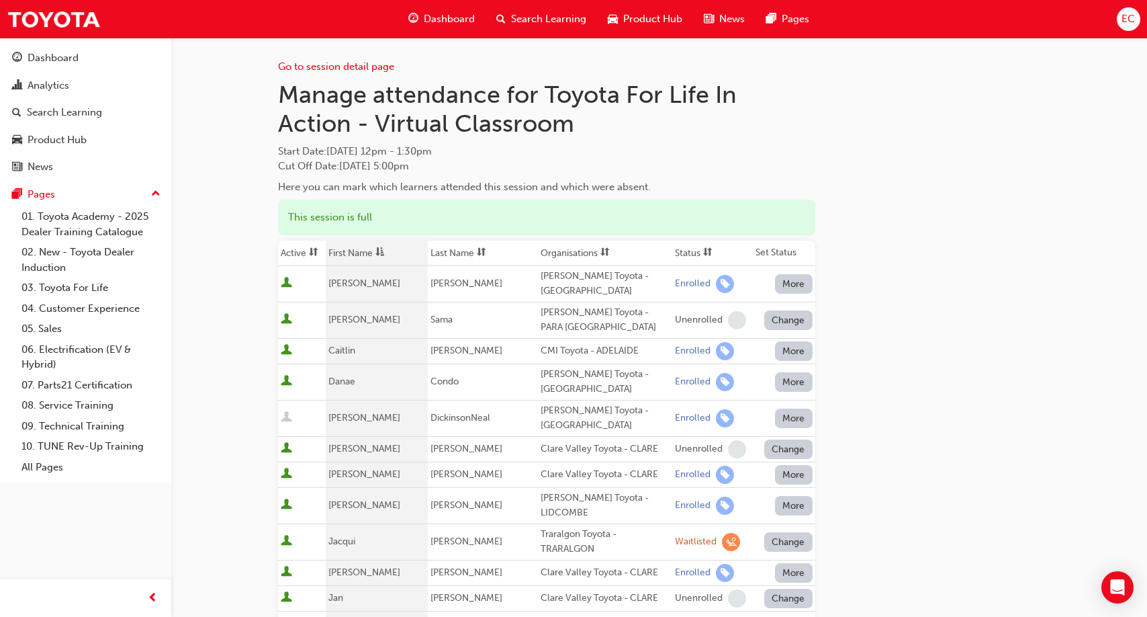
click at [379, 249] on th "First Name" at bounding box center [377, 253] width 102 height 26
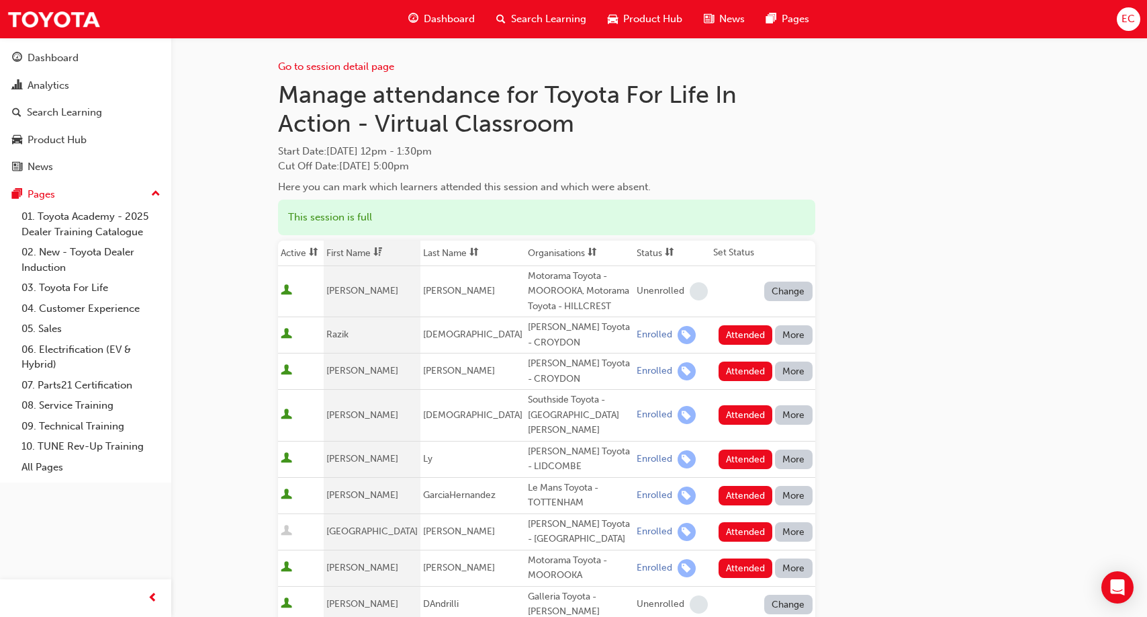
click at [379, 249] on span "dsc-icon" at bounding box center [377, 252] width 9 height 11
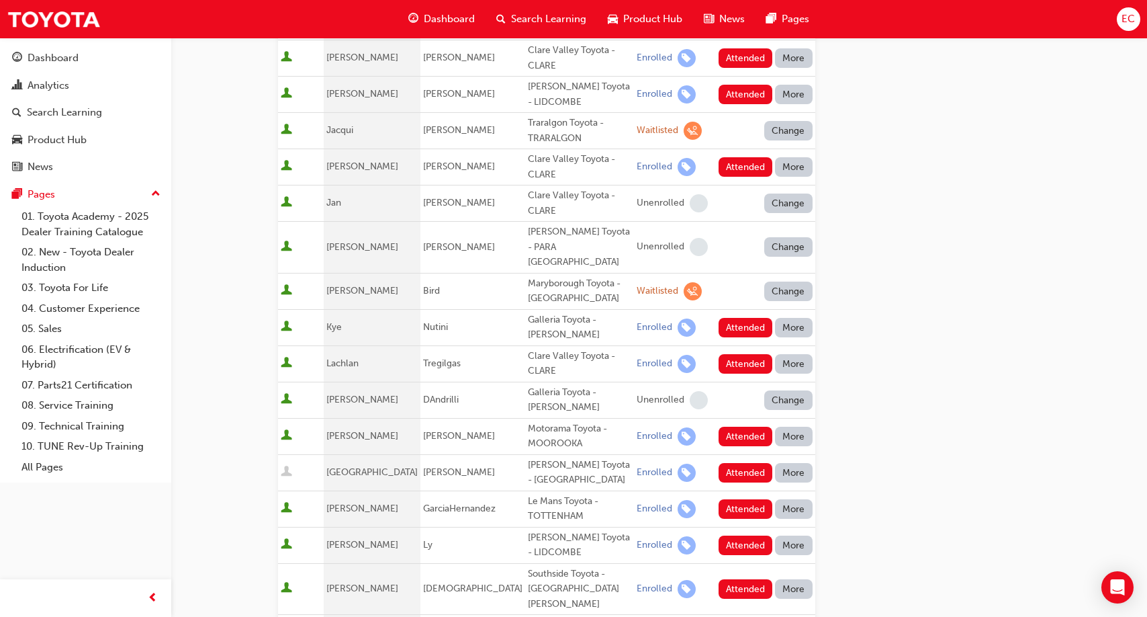
scroll to position [439, 0]
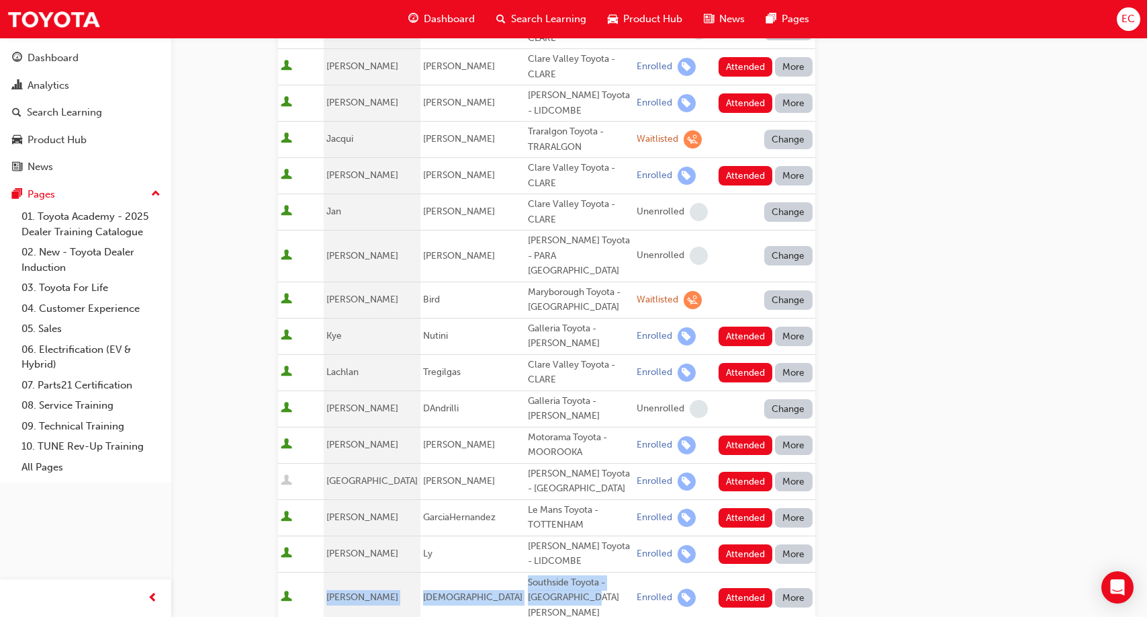
drag, startPoint x: 330, startPoint y: 484, endPoint x: 536, endPoint y: 494, distance: 205.7
click at [536, 572] on tr "[PERSON_NAME] Southside Toyota - MOUNT [PERSON_NAME] Enrolled Attended More" at bounding box center [546, 598] width 537 height 52
copy tr "[PERSON_NAME] Southside Toyota - [GEOGRAPHIC_DATA][PERSON_NAME]"
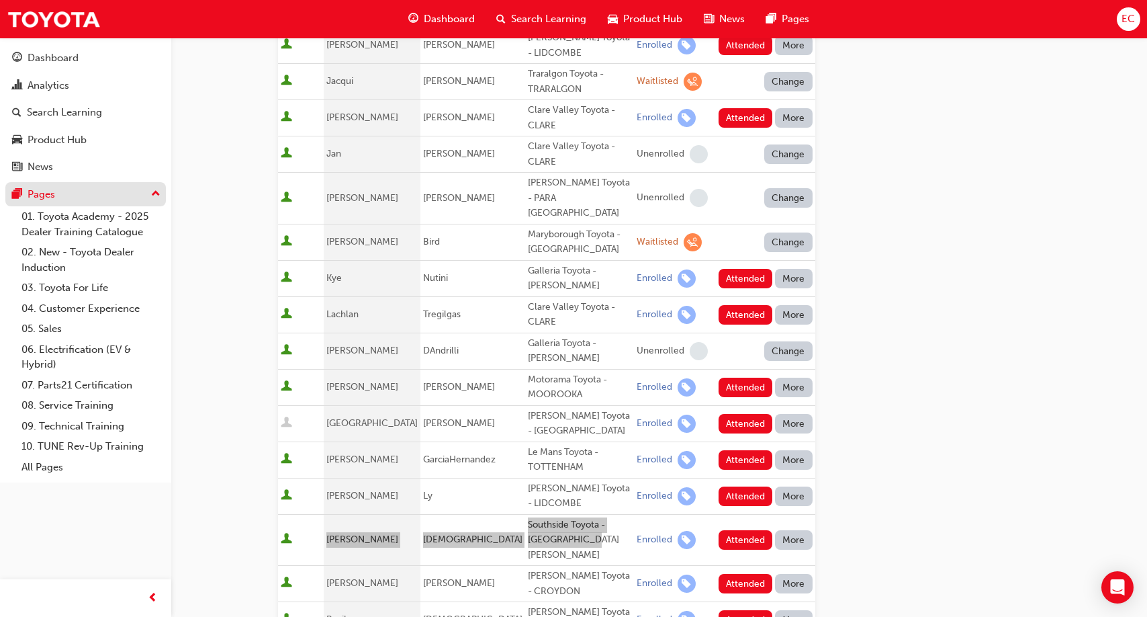
scroll to position [500, 0]
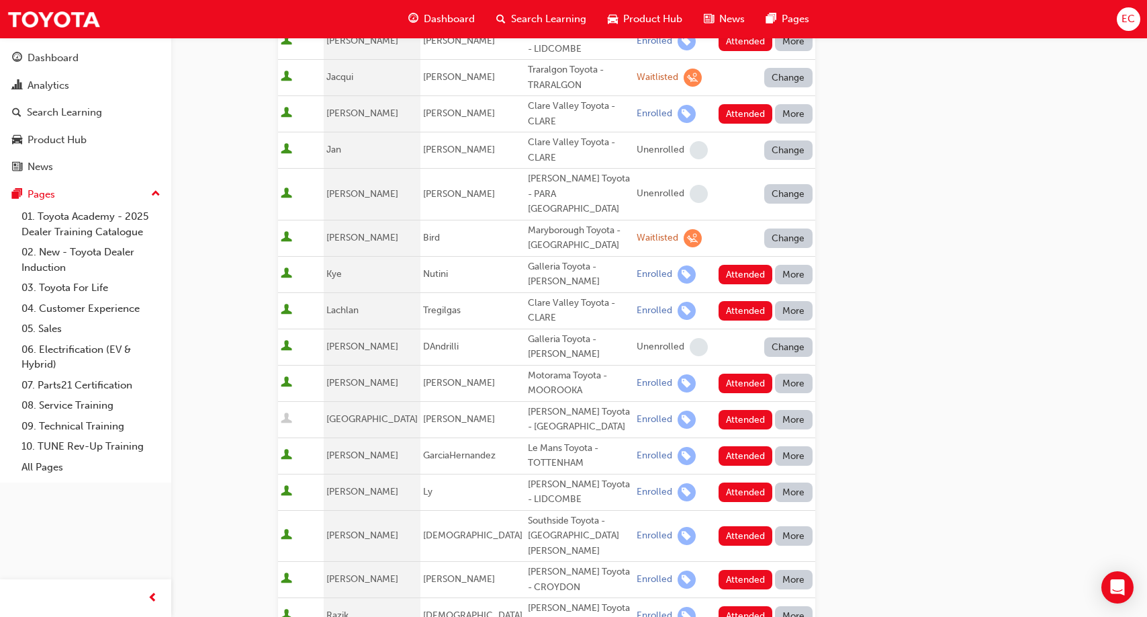
click at [369, 365] on td "[PERSON_NAME]" at bounding box center [372, 383] width 97 height 36
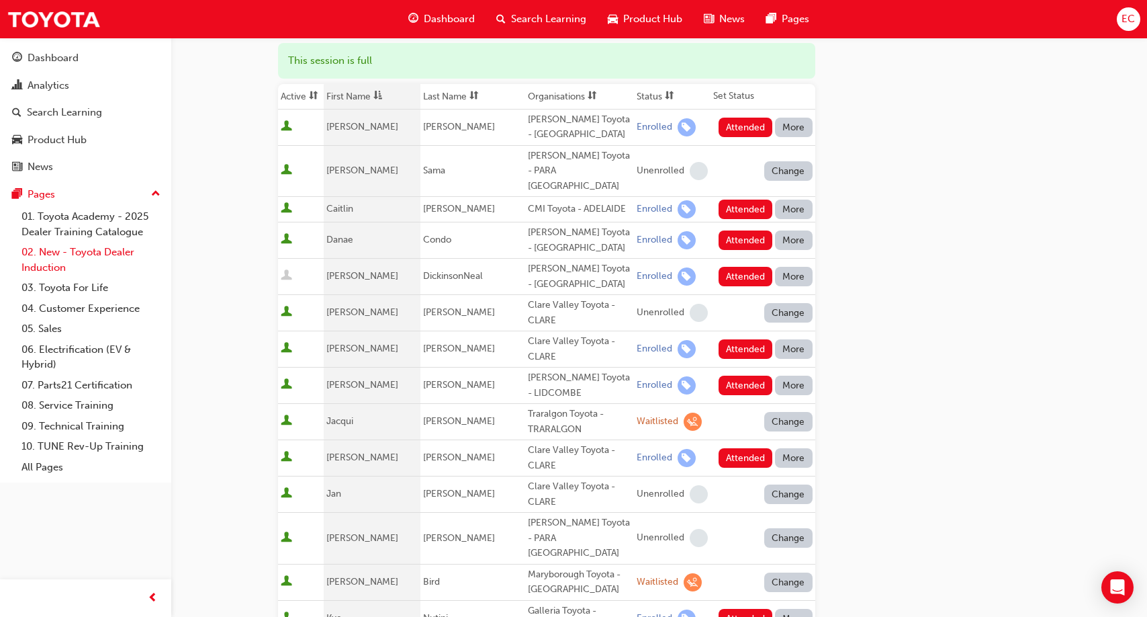
scroll to position [152, 0]
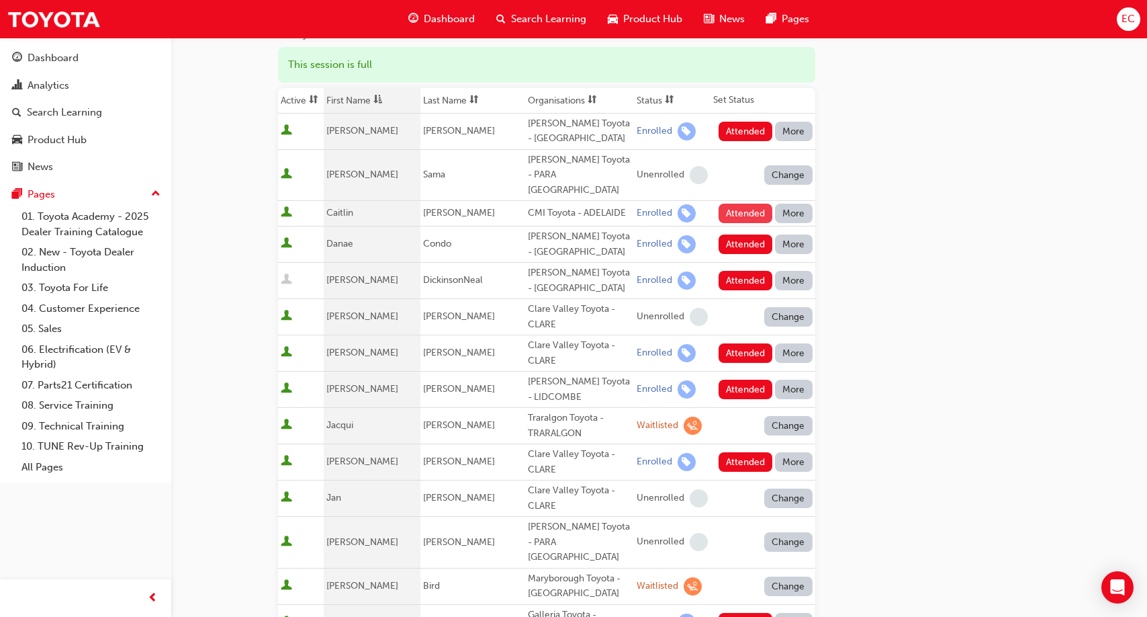
click at [746, 203] on button "Attended" at bounding box center [746, 212] width 54 height 19
click at [745, 234] on button "Attended" at bounding box center [746, 243] width 54 height 19
click at [733, 379] on button "Attended" at bounding box center [746, 388] width 54 height 19
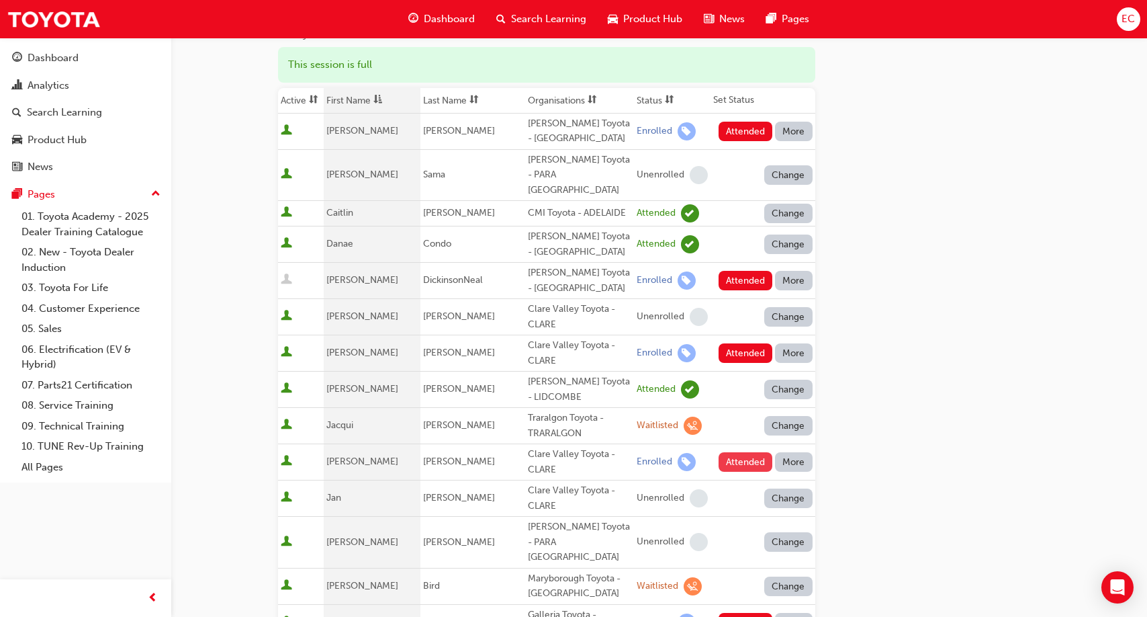
click at [731, 452] on button "Attended" at bounding box center [746, 461] width 54 height 19
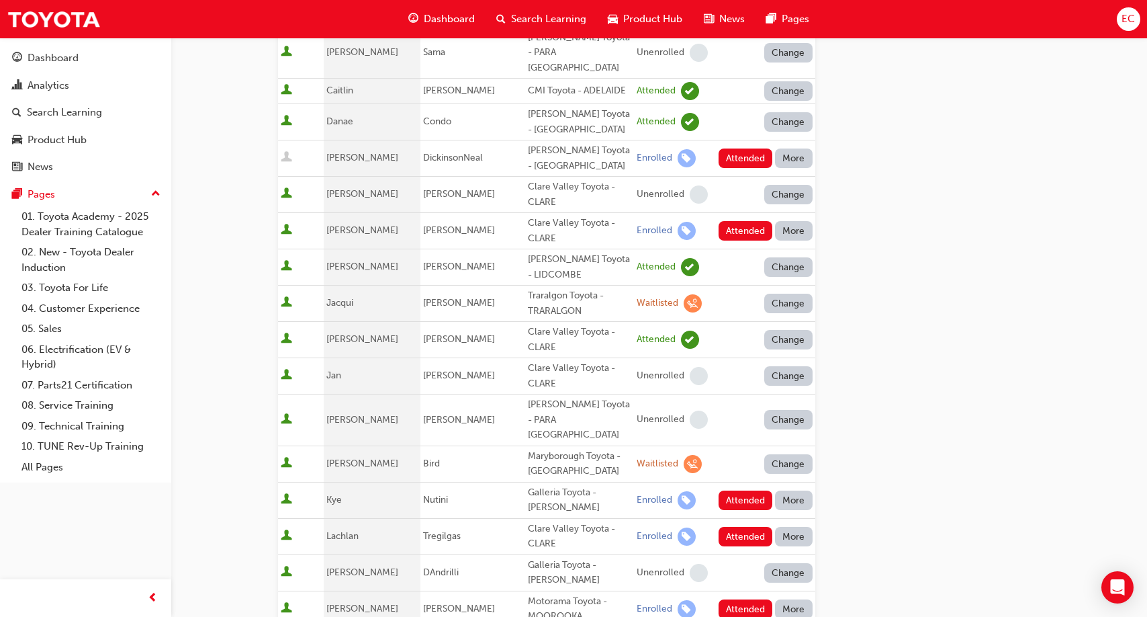
scroll to position [277, 0]
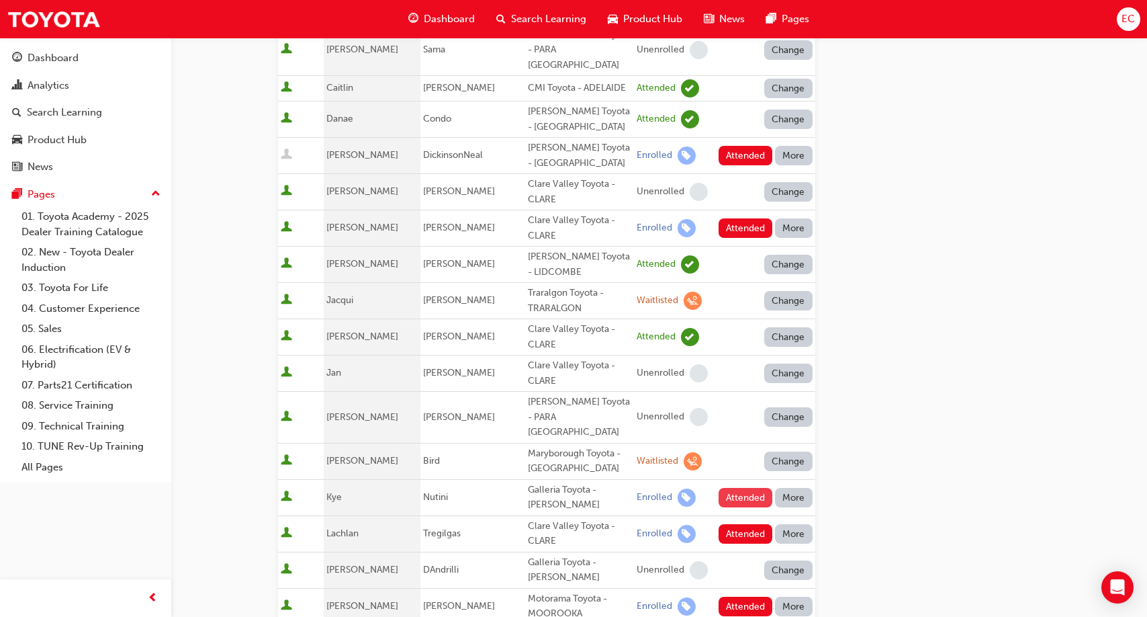
click at [729, 488] on button "Attended" at bounding box center [746, 497] width 54 height 19
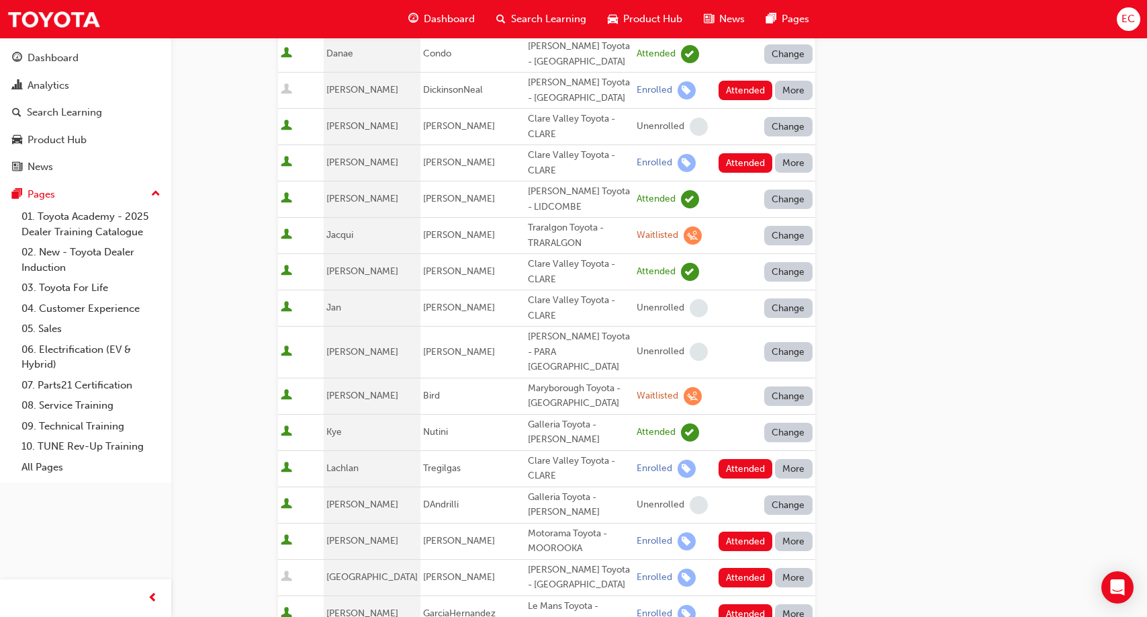
scroll to position [346, 0]
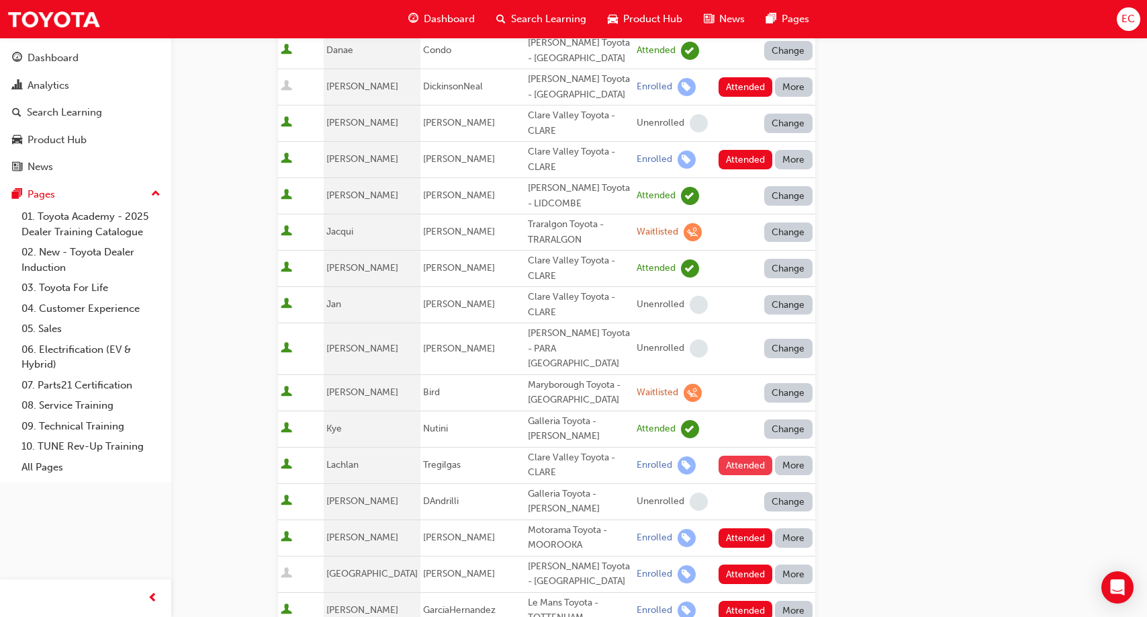
click at [730, 455] on button "Attended" at bounding box center [746, 464] width 54 height 19
click at [730, 528] on button "Attended" at bounding box center [746, 537] width 54 height 19
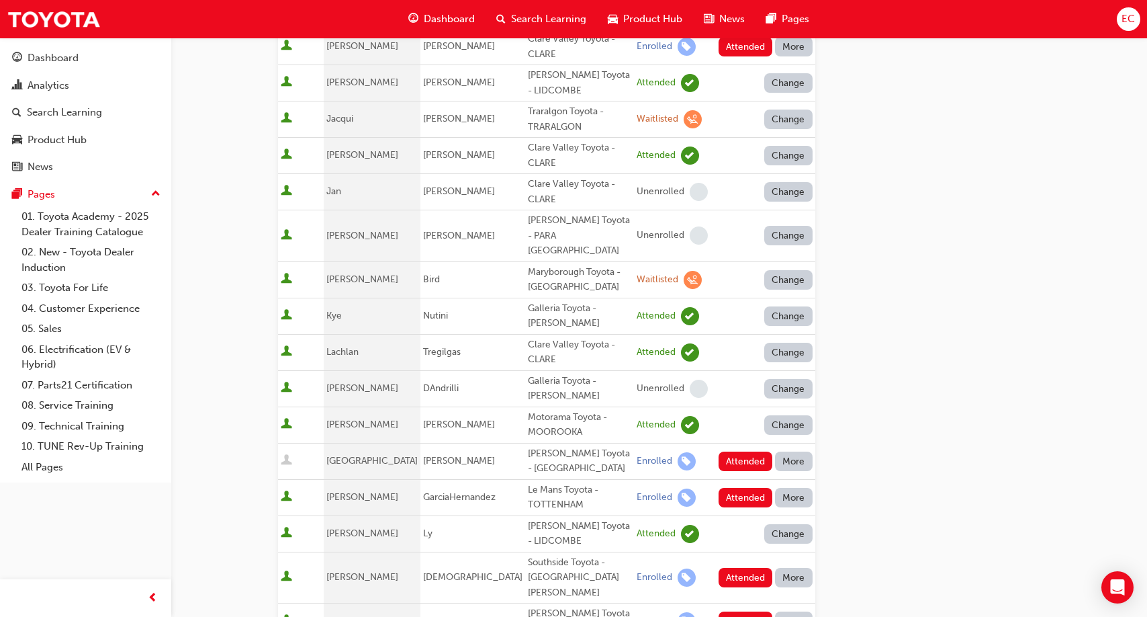
scroll to position [466, 0]
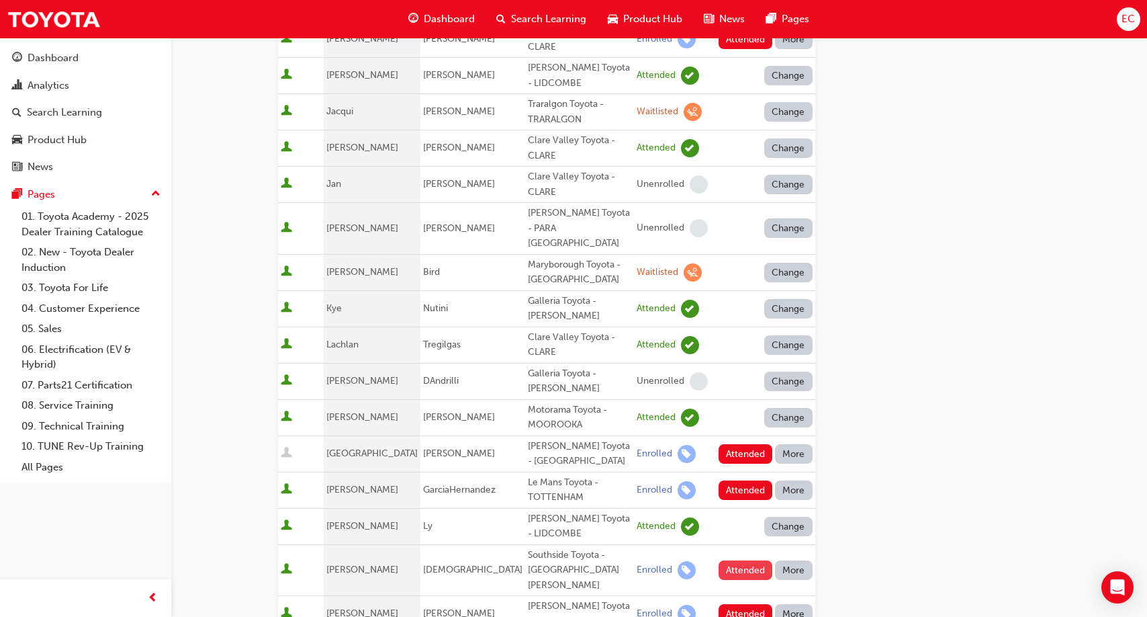
click at [742, 560] on button "Attended" at bounding box center [746, 569] width 54 height 19
click at [732, 604] on button "Attended" at bounding box center [746, 613] width 54 height 19
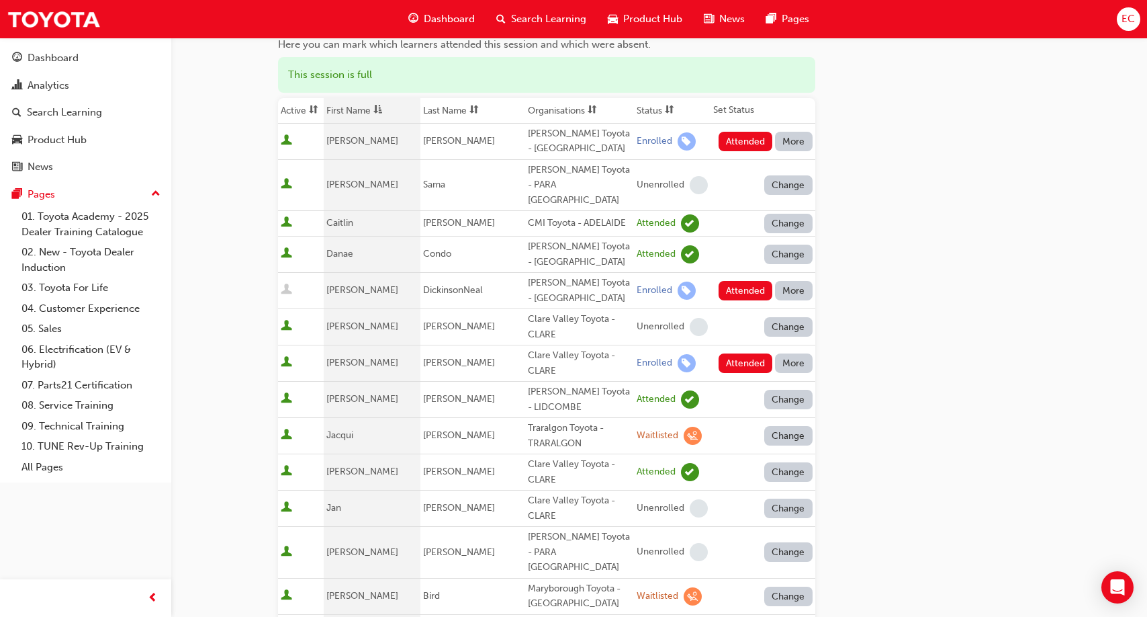
scroll to position [145, 0]
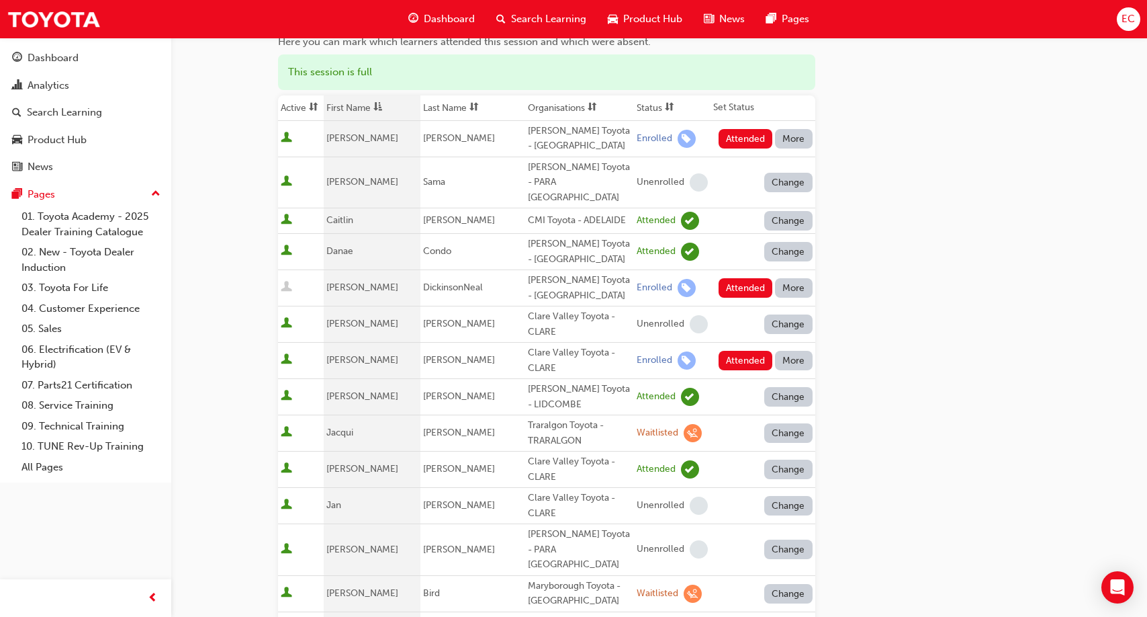
click at [803, 142] on button "More" at bounding box center [794, 138] width 38 height 19
click at [800, 162] on button "Absent" at bounding box center [793, 171] width 81 height 26
click at [790, 278] on button "More" at bounding box center [794, 287] width 38 height 19
click at [788, 303] on div "Absent" at bounding box center [774, 305] width 32 height 15
click at [788, 351] on button "More" at bounding box center [794, 360] width 38 height 19
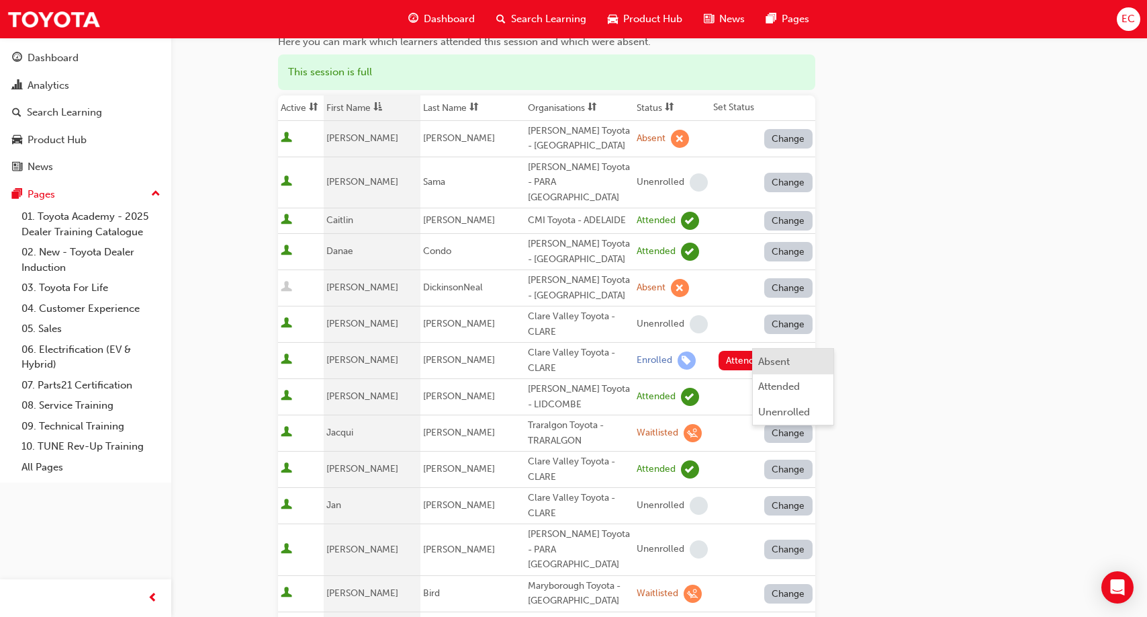
click at [786, 359] on div "Absent" at bounding box center [774, 361] width 32 height 15
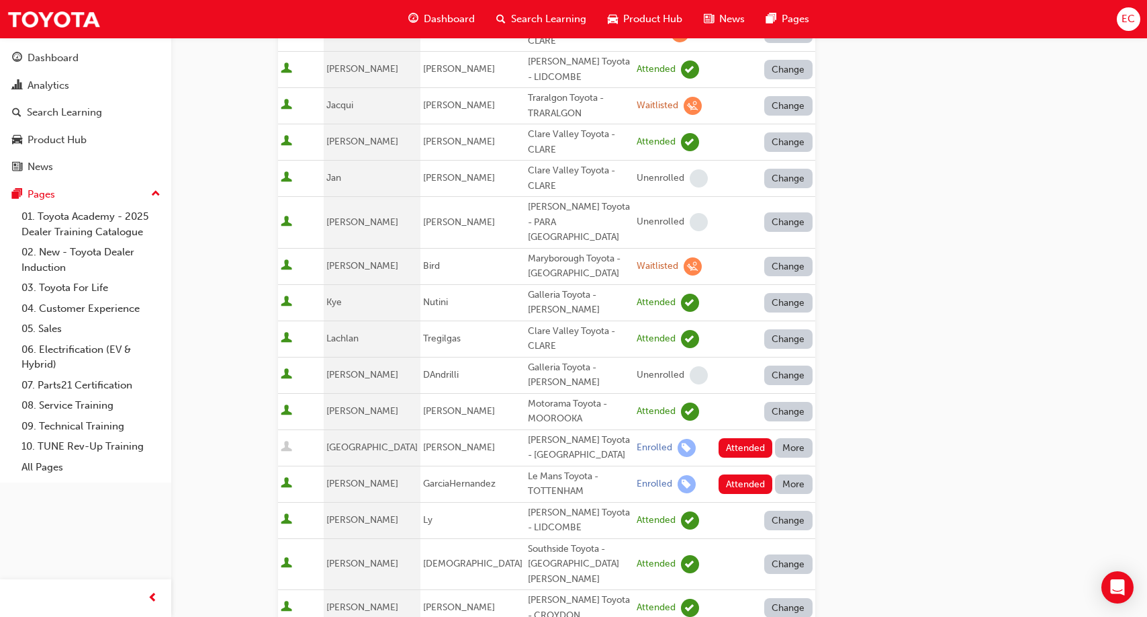
scroll to position [531, 0]
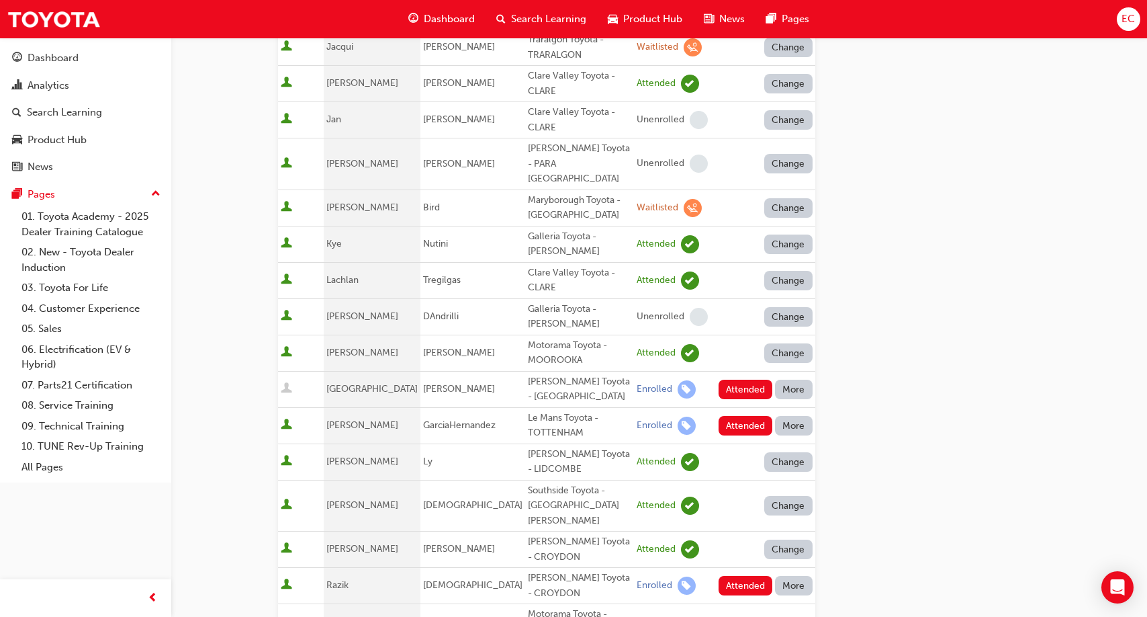
click at [797, 379] on button "More" at bounding box center [794, 388] width 38 height 19
click at [796, 310] on div "Absent" at bounding box center [793, 315] width 71 height 15
click at [796, 416] on button "More" at bounding box center [794, 425] width 38 height 19
click at [796, 347] on div "Absent" at bounding box center [793, 352] width 71 height 15
click at [788, 576] on button "More" at bounding box center [794, 585] width 38 height 19
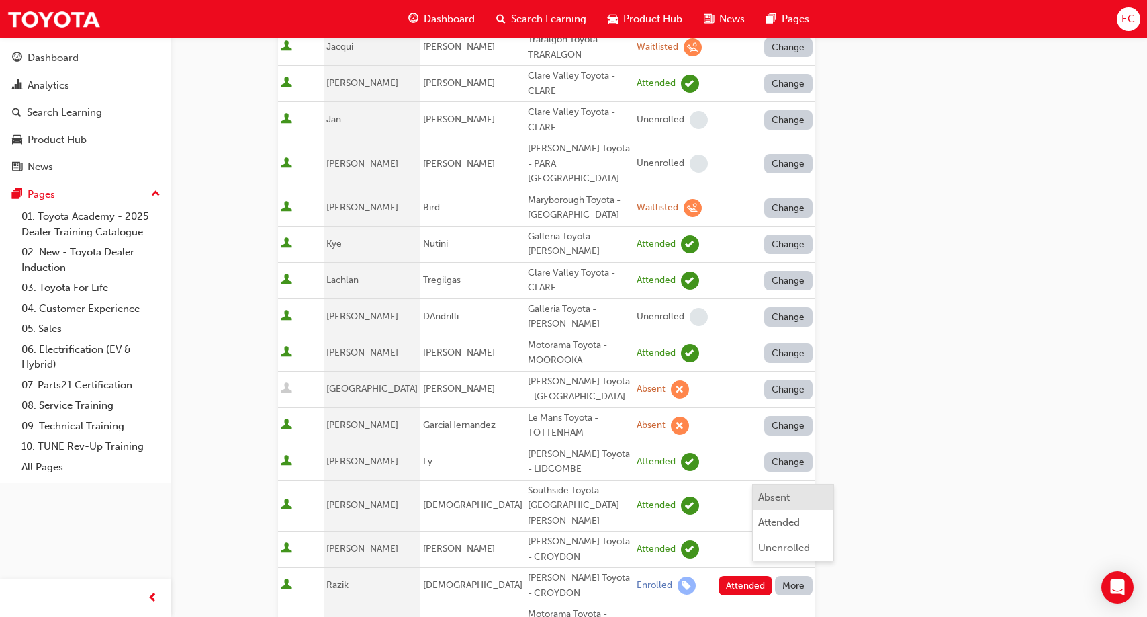
click at [782, 490] on div "Absent" at bounding box center [774, 497] width 32 height 15
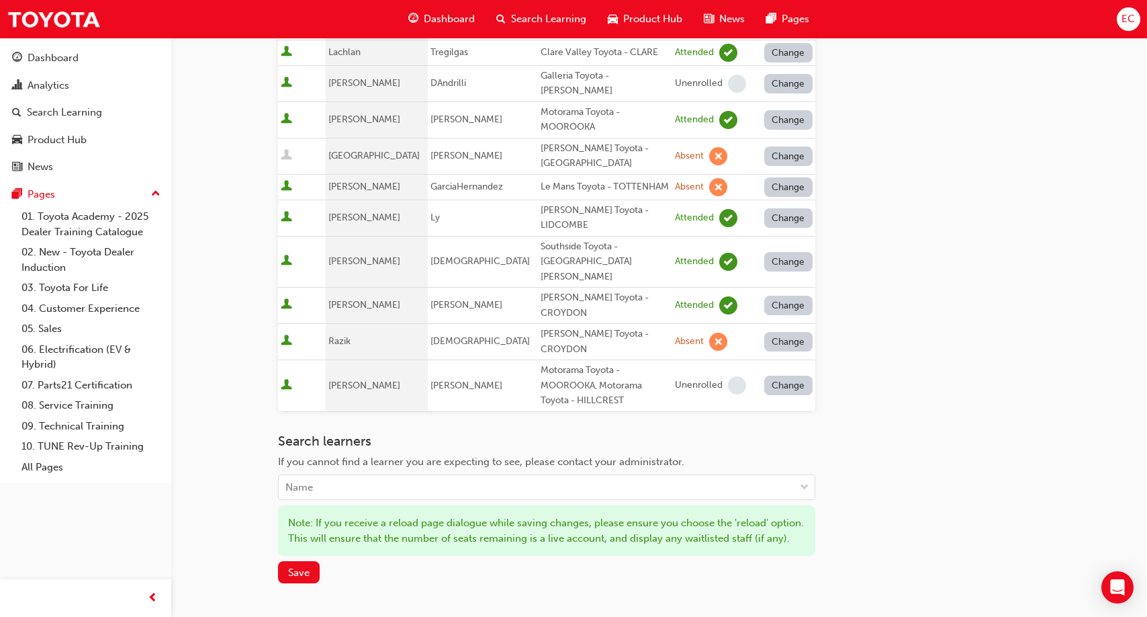
scroll to position [684, 0]
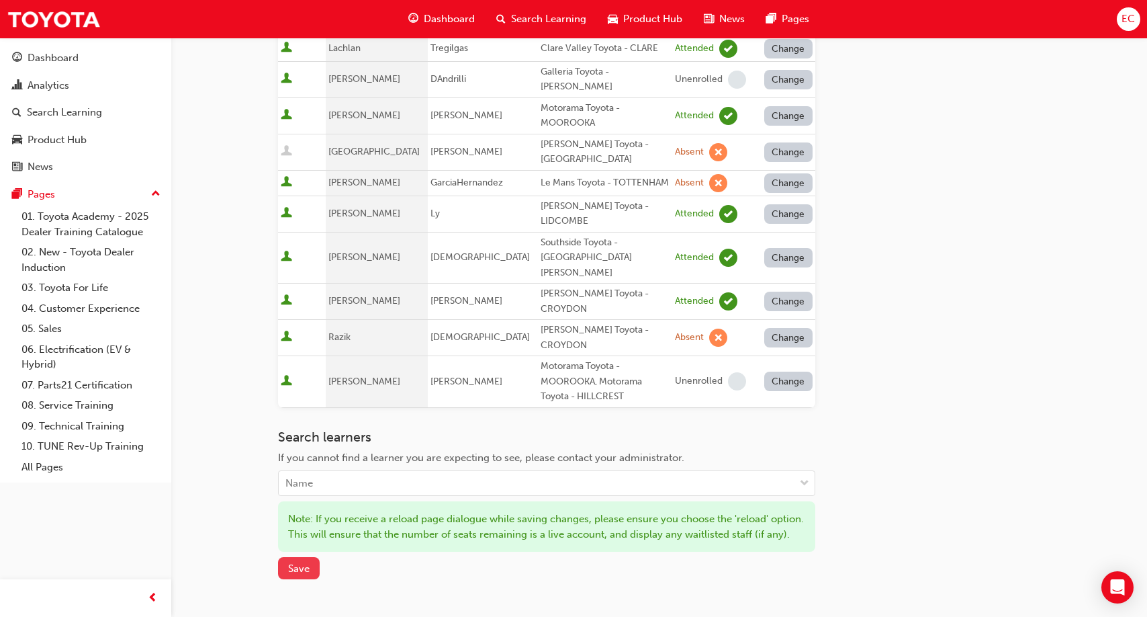
click at [306, 565] on button "Save" at bounding box center [299, 568] width 42 height 22
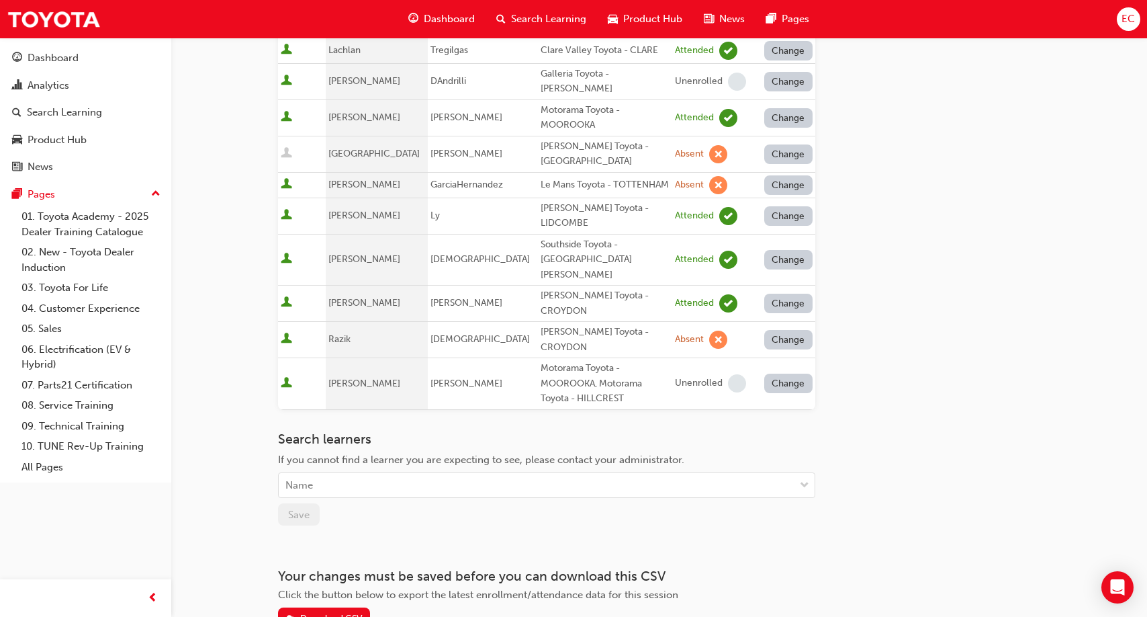
scroll to position [694, 0]
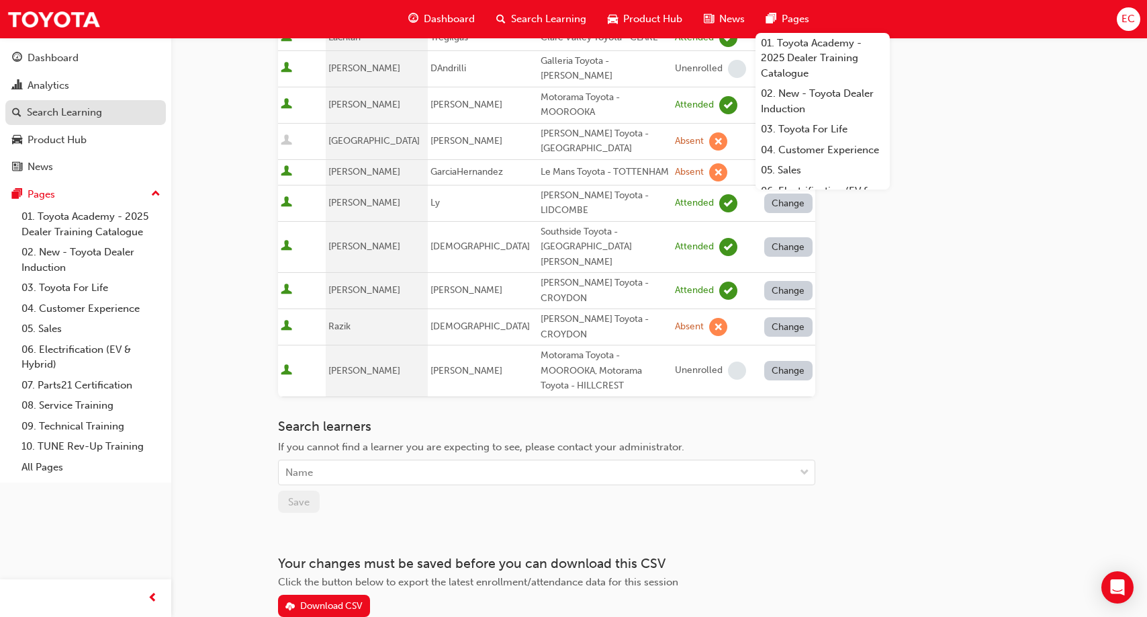
click at [93, 108] on div "Search Learning" at bounding box center [64, 112] width 75 height 15
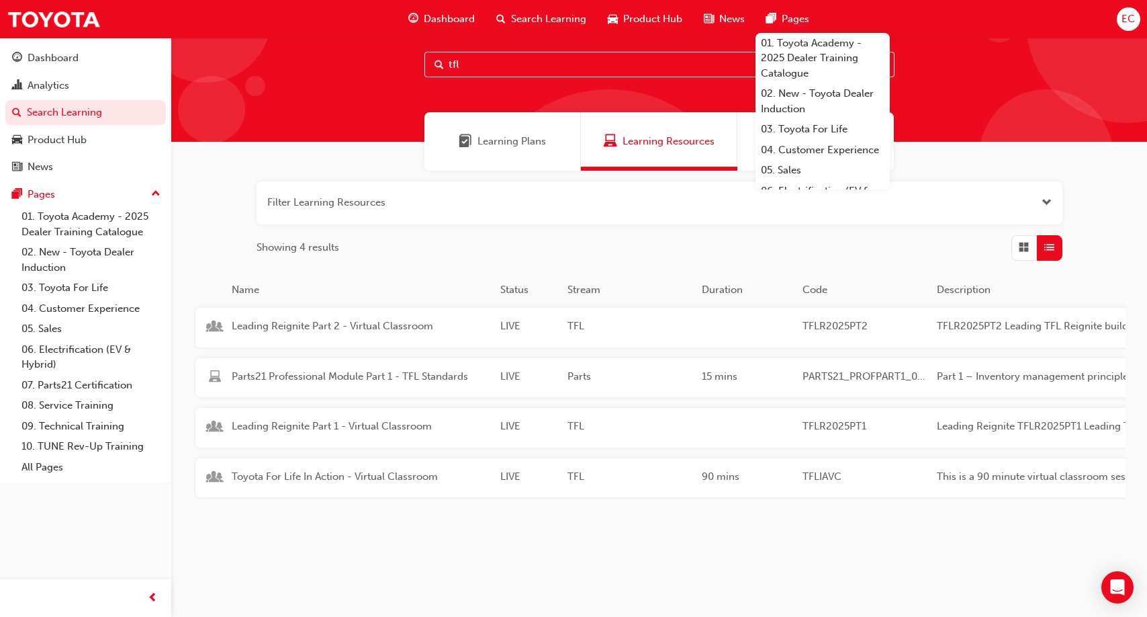
scroll to position [29, 0]
click at [338, 475] on span "Toyota For Life In Action - Virtual Classroom" at bounding box center [361, 476] width 258 height 15
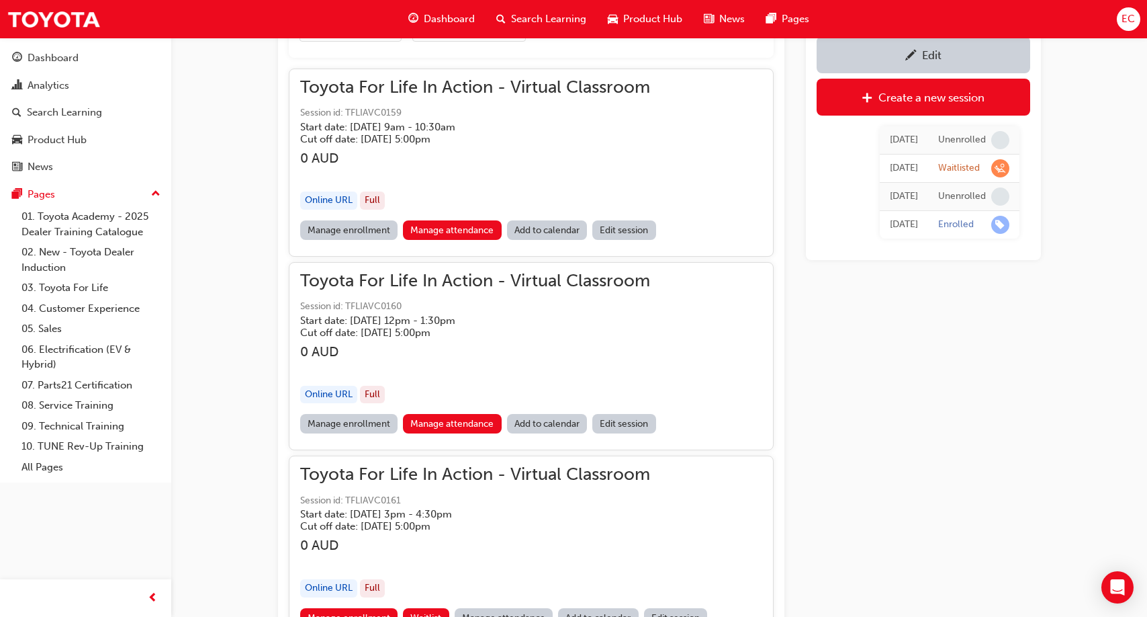
scroll to position [1003, 0]
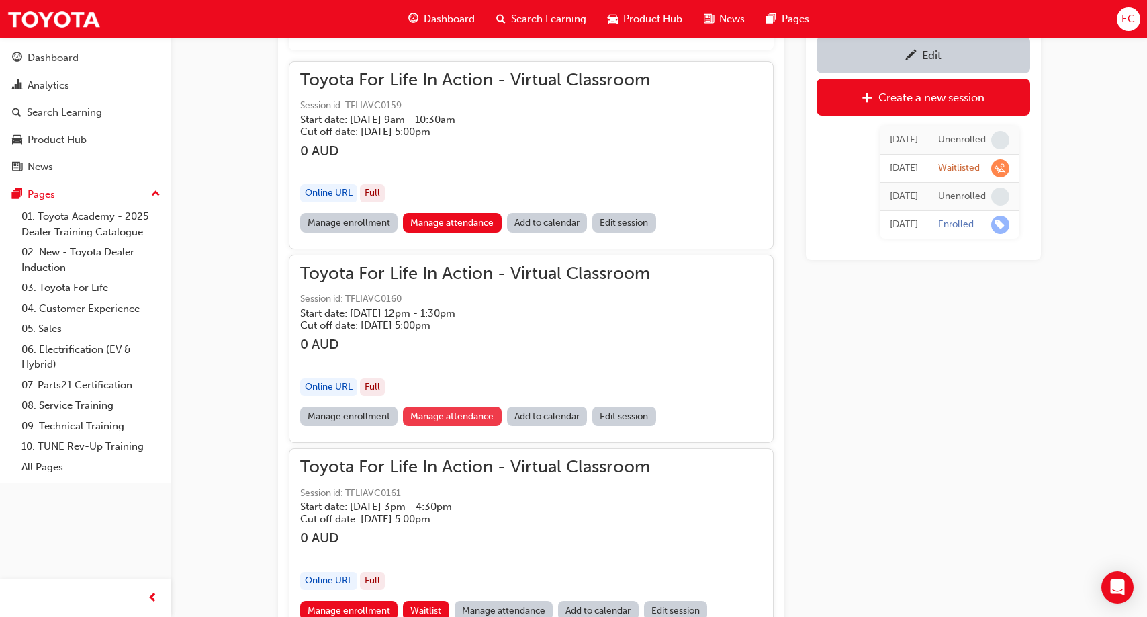
click at [457, 414] on link "Manage attendance" at bounding box center [452, 415] width 99 height 19
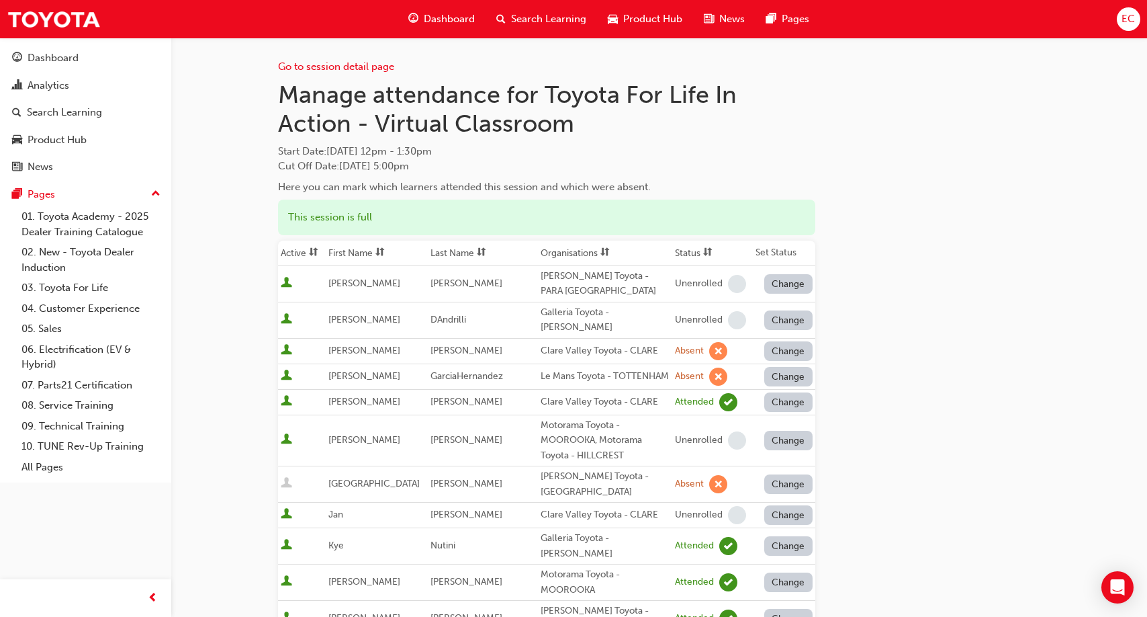
click at [375, 257] on th "First Name" at bounding box center [377, 253] width 102 height 26
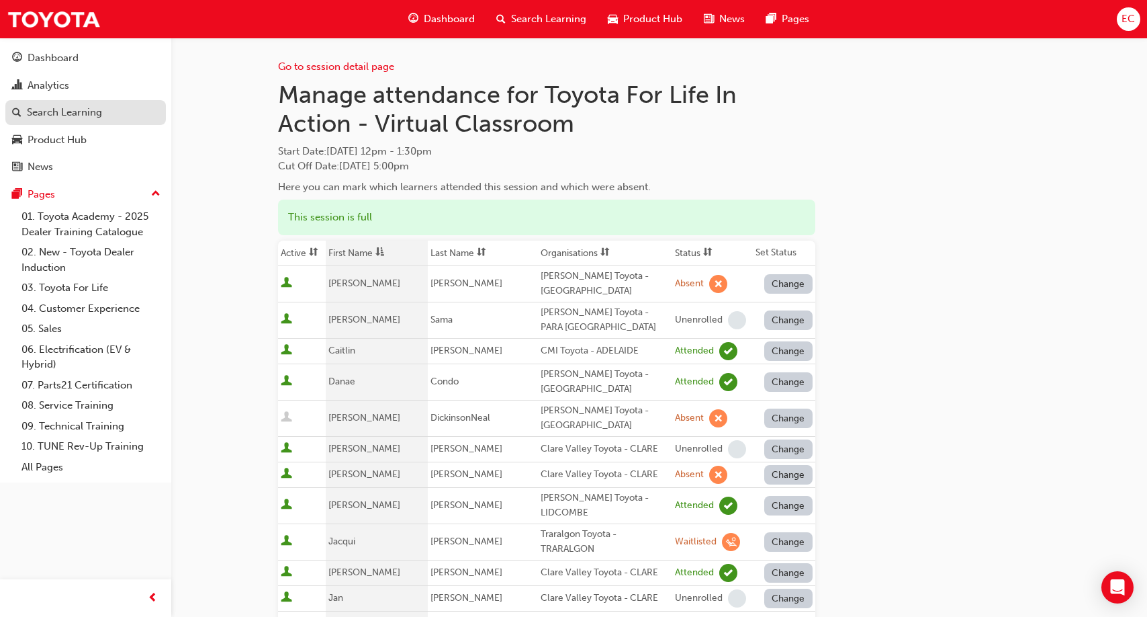
click at [93, 109] on div "Search Learning" at bounding box center [64, 112] width 75 height 15
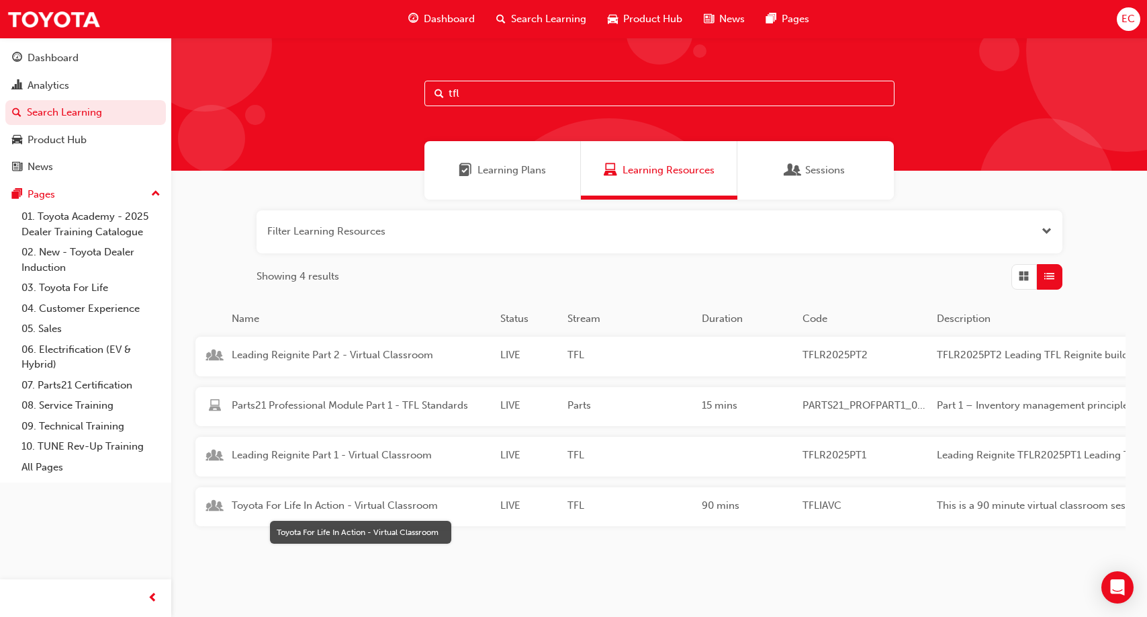
click at [379, 507] on span "Toyota For Life In Action - Virtual Classroom" at bounding box center [361, 505] width 258 height 15
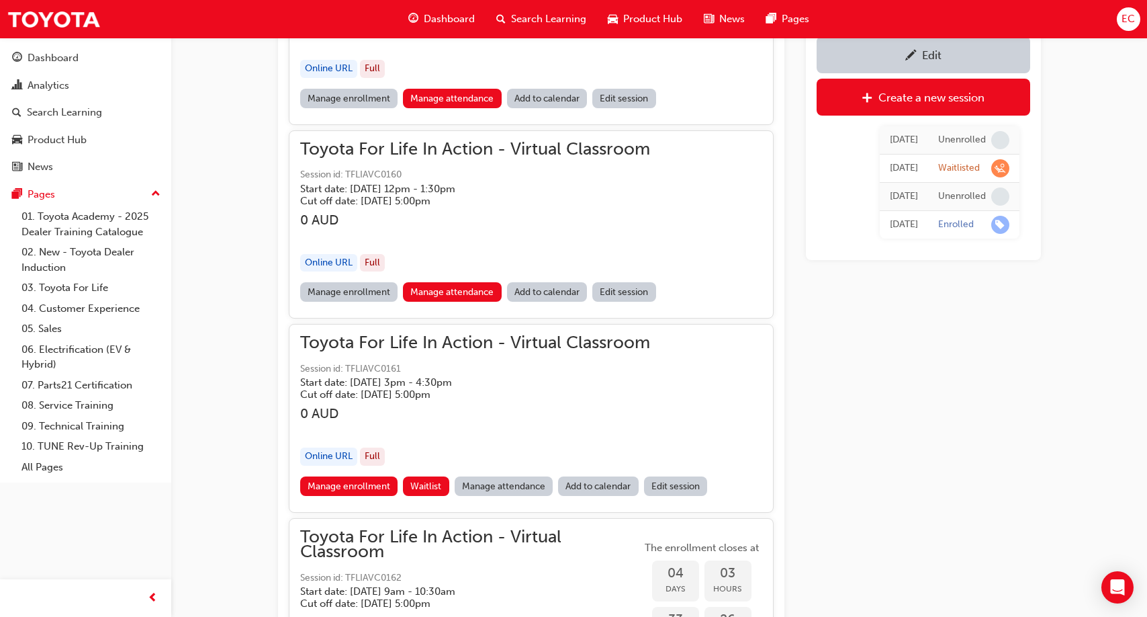
scroll to position [1133, 0]
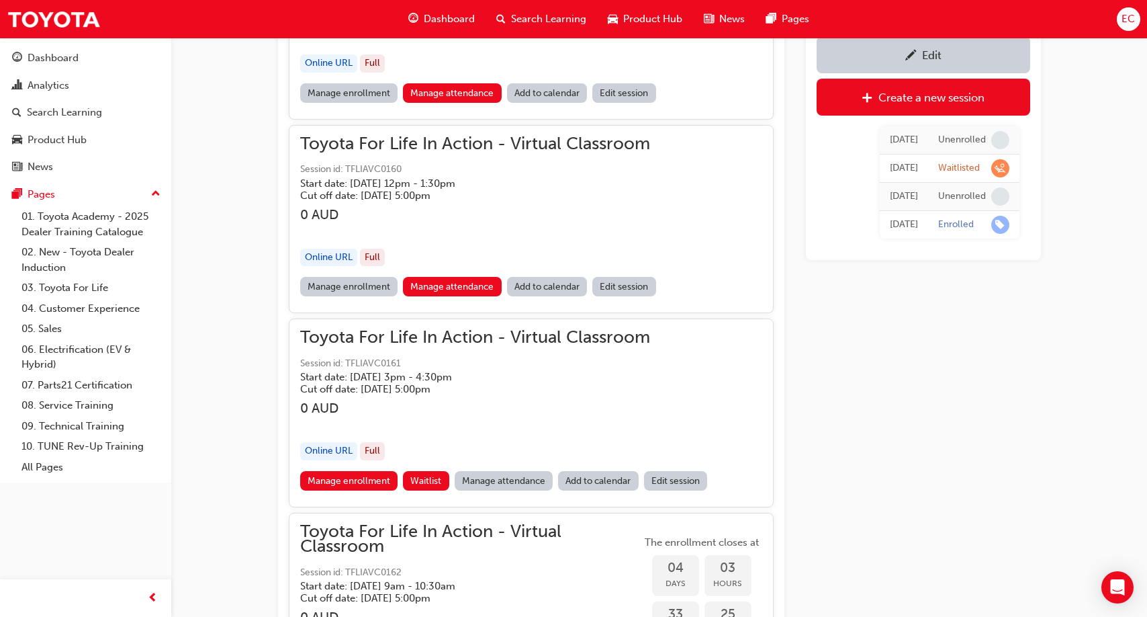
click at [492, 482] on link "Manage attendance" at bounding box center [504, 480] width 99 height 19
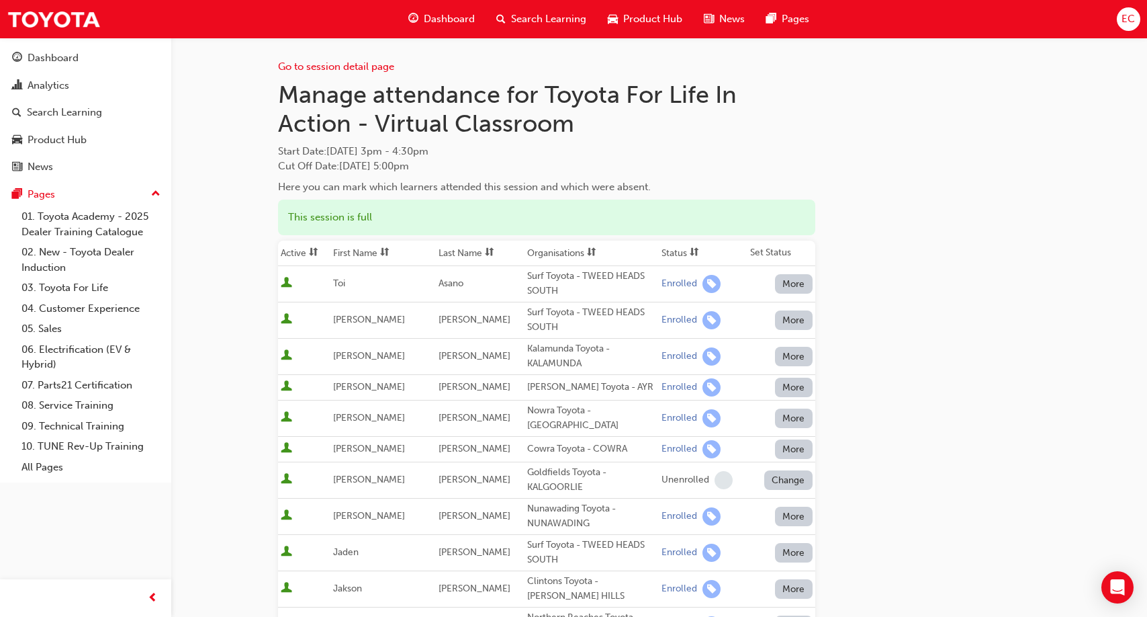
click at [368, 253] on th "First Name" at bounding box center [382, 253] width 105 height 26
